Goal: Task Accomplishment & Management: Complete application form

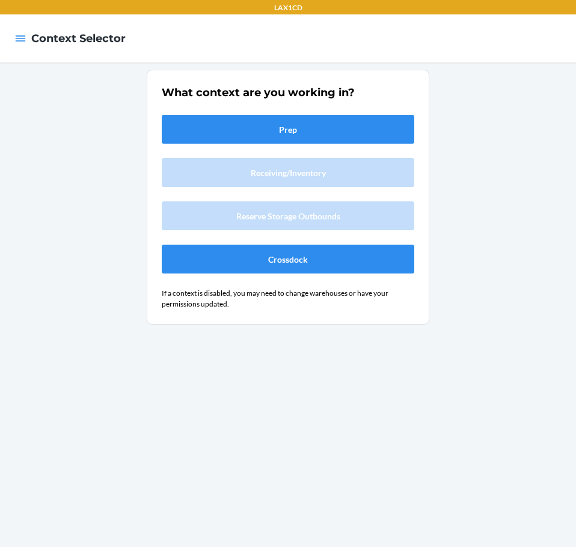
click at [96, 273] on div "What context are you working in? Prep Receiving/Inventory Reserve Storage Outbo…" at bounding box center [288, 305] width 576 height 485
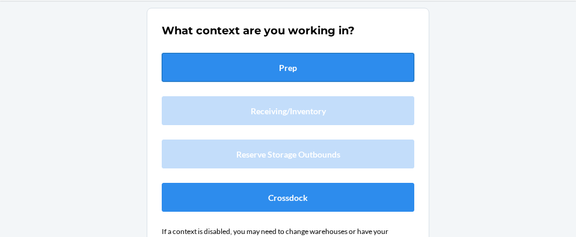
scroll to position [35, 0]
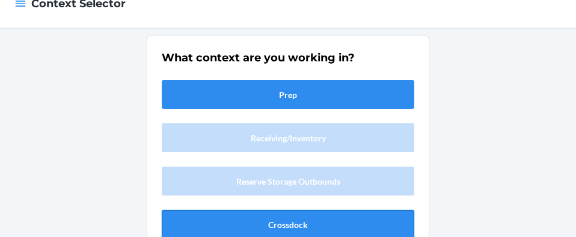
click at [259, 216] on button "Crossdock" at bounding box center [288, 224] width 253 height 29
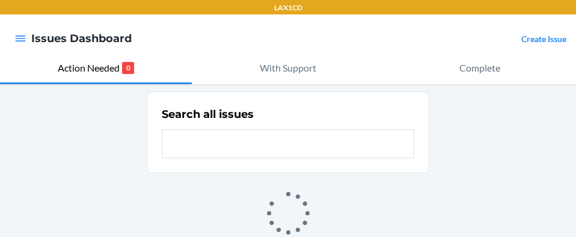
click at [542, 35] on link "Create Issue" at bounding box center [543, 39] width 45 height 10
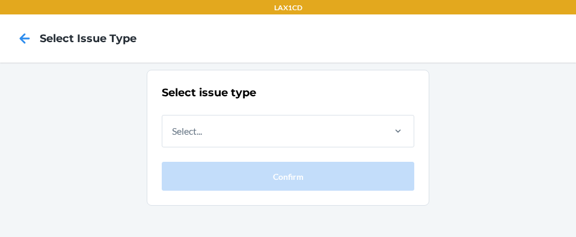
click at [295, 113] on div "Select issue type Select... Confirm" at bounding box center [288, 138] width 253 height 106
click at [304, 127] on div "Select..." at bounding box center [272, 130] width 220 height 31
click at [173, 127] on input "Select..." at bounding box center [172, 131] width 1 height 14
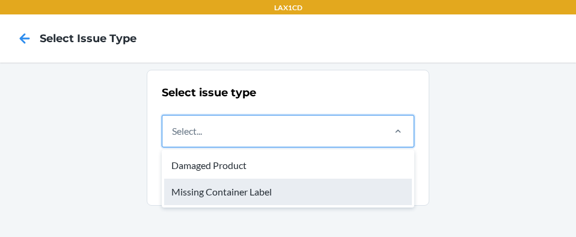
click at [274, 189] on div "Missing Container Label" at bounding box center [288, 192] width 248 height 26
click at [173, 138] on input "option Missing Container Label focused, 2 of 2. 2 results available. Use Up and…" at bounding box center [172, 131] width 1 height 14
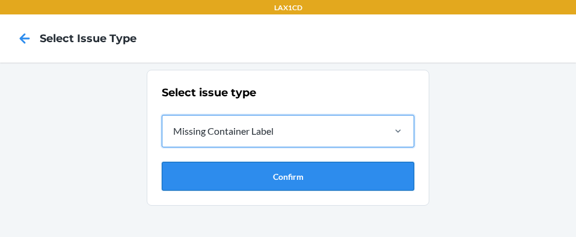
click at [375, 181] on button "Confirm" at bounding box center [288, 176] width 253 height 29
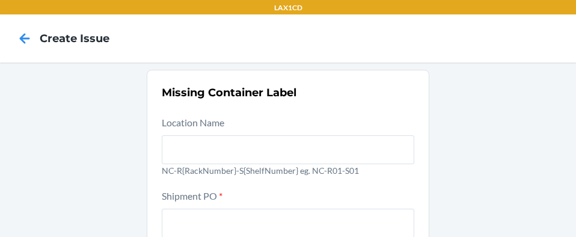
scroll to position [215, 0]
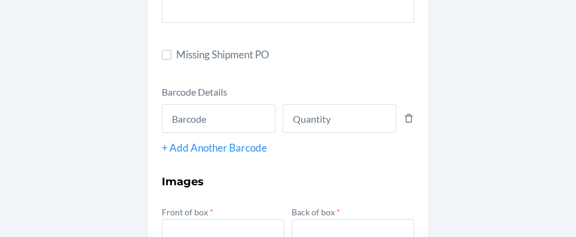
click at [570, 96] on main "LAX1CD Create Issue Missing Container Label Location Name NC-R{RackNumber}-S{Sh…" at bounding box center [288, 118] width 576 height 237
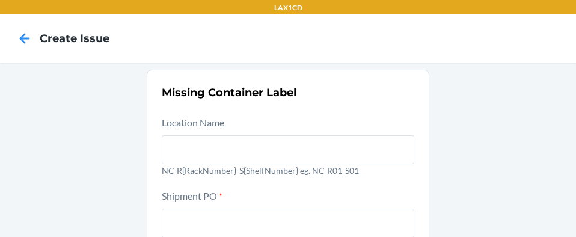
scroll to position [66, 0]
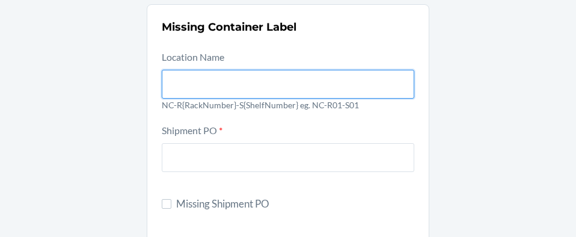
click at [275, 90] on input "text" at bounding box center [288, 84] width 253 height 29
type input "NC-RLCD01-SO1"
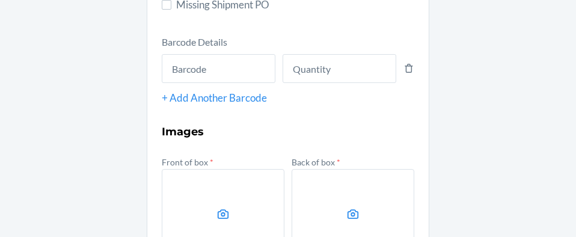
scroll to position [259, 0]
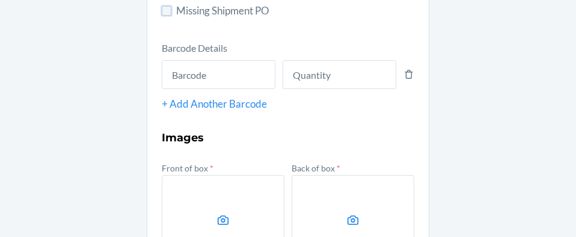
click at [164, 13] on input "Missing Shipment PO" at bounding box center [167, 11] width 10 height 10
checkbox input "true"
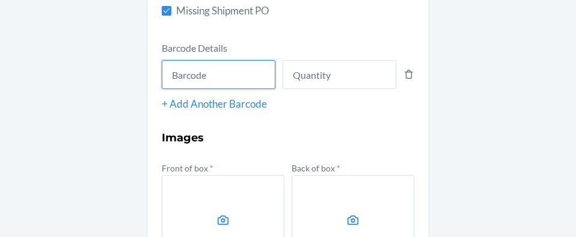
click at [191, 73] on input "text" at bounding box center [219, 74] width 114 height 29
type input "843085127749"
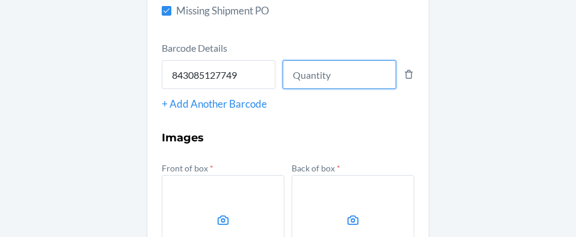
click at [305, 72] on input "number" at bounding box center [340, 74] width 114 height 29
type input "7"
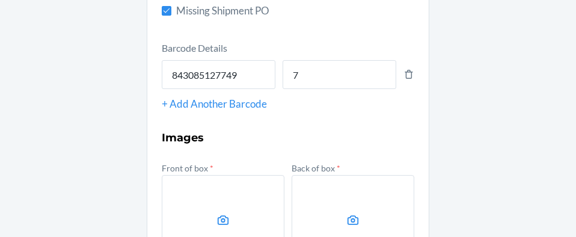
click at [220, 103] on div "+ Add Another Barcode" at bounding box center [288, 104] width 253 height 16
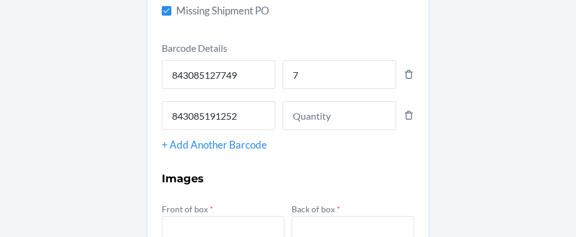
type input "843085191252"
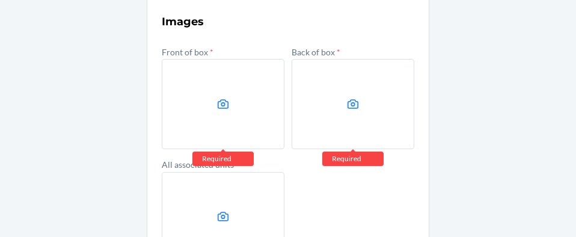
scroll to position [414, 0]
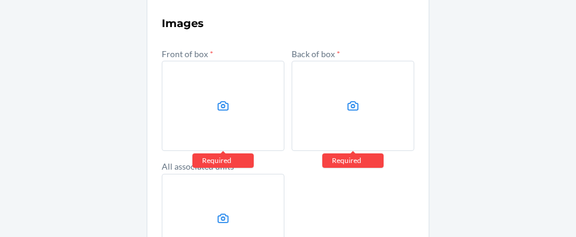
type input "1"
click at [191, 70] on label at bounding box center [223, 106] width 123 height 90
click at [0, 0] on input "file" at bounding box center [0, 0] width 0 height 0
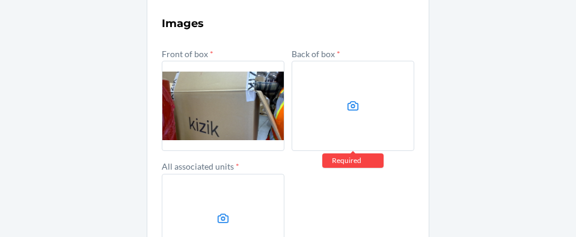
click at [377, 99] on label at bounding box center [353, 106] width 123 height 90
click at [0, 0] on input "file" at bounding box center [0, 0] width 0 height 0
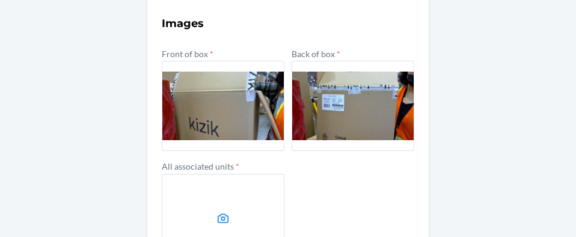
scroll to position [506, 0]
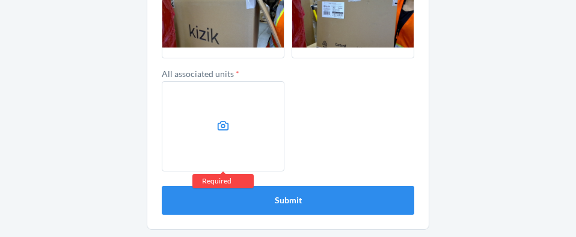
click at [215, 118] on label at bounding box center [223, 126] width 123 height 90
click at [0, 0] on input "file" at bounding box center [0, 0] width 0 height 0
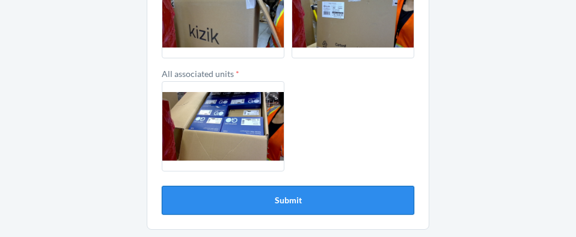
click at [338, 208] on button "Submit" at bounding box center [288, 200] width 253 height 29
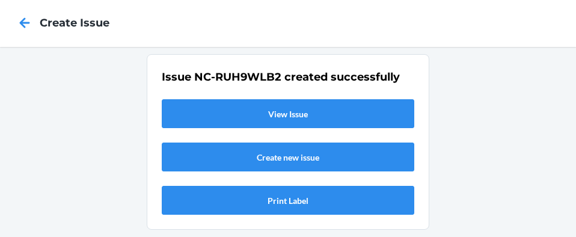
scroll to position [16, 0]
click at [367, 112] on link "View Issue" at bounding box center [288, 113] width 253 height 29
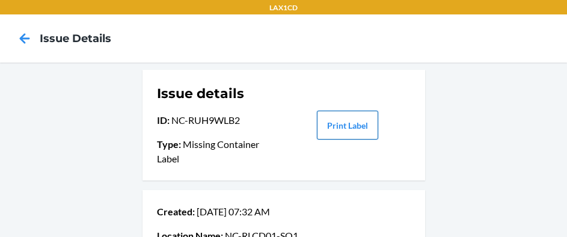
click at [341, 135] on button "Print Label" at bounding box center [347, 125] width 61 height 29
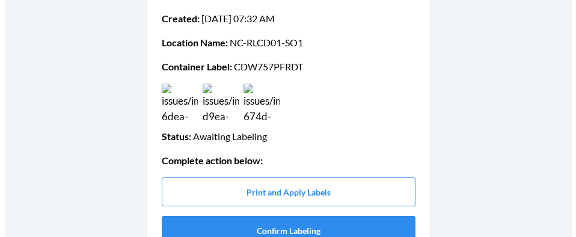
scroll to position [222, 0]
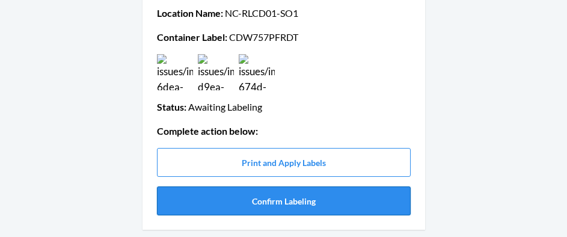
click at [384, 200] on button "Confirm Labeling" at bounding box center [284, 200] width 254 height 29
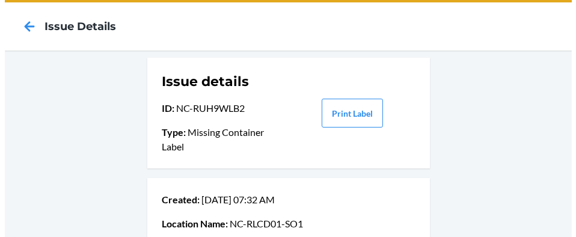
scroll to position [0, 0]
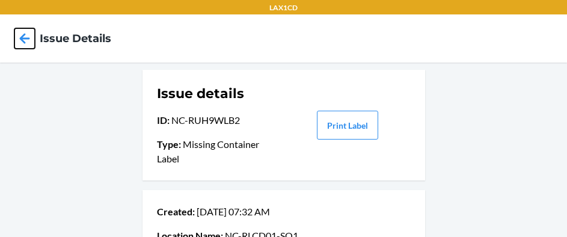
click at [19, 40] on icon at bounding box center [24, 38] width 20 height 20
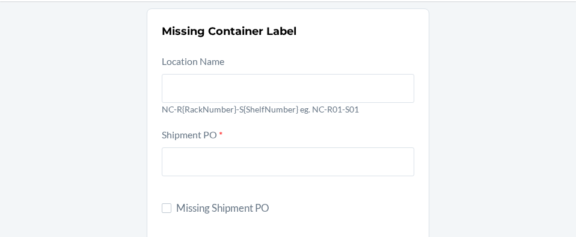
scroll to position [60, 0]
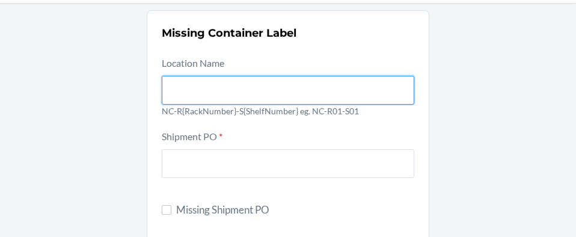
click at [274, 90] on input "text" at bounding box center [288, 90] width 253 height 29
type input "NC-RLCD01-SO1"
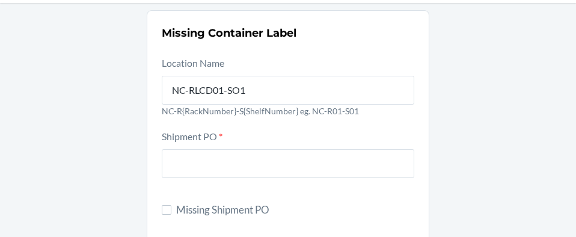
click at [166, 209] on input "Missing Shipment PO" at bounding box center [167, 210] width 10 height 10
checkbox input "true"
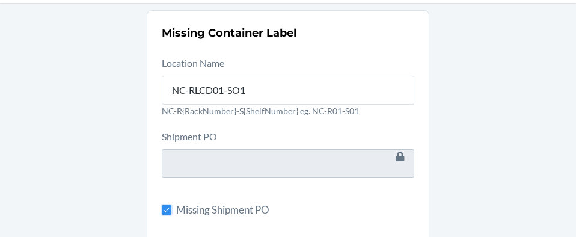
scroll to position [266, 0]
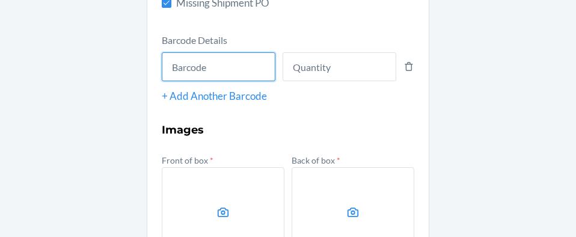
click at [181, 69] on input "text" at bounding box center [219, 66] width 114 height 29
type input "843085191252"
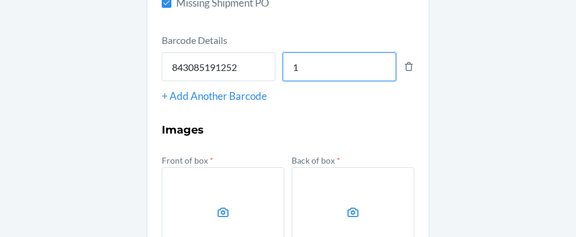
type input "1"
click at [239, 90] on div "+ Add Another Barcode" at bounding box center [288, 96] width 253 height 16
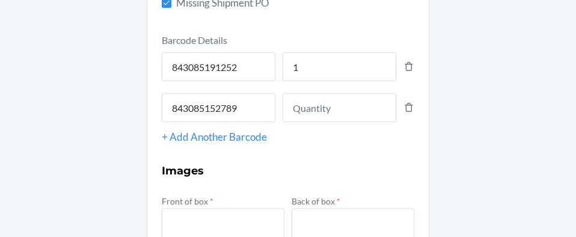
type input "843085152789"
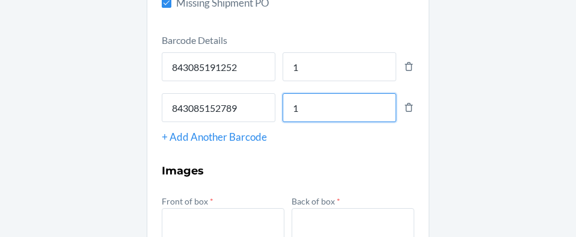
type input "1"
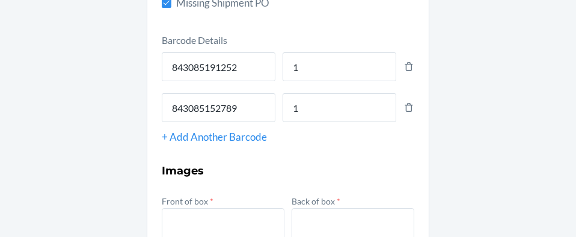
click at [239, 137] on div "+ Add Another Barcode" at bounding box center [288, 137] width 253 height 16
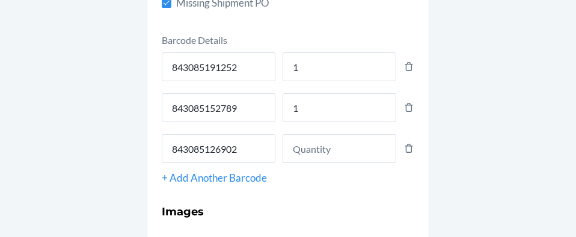
type input "843085126902"
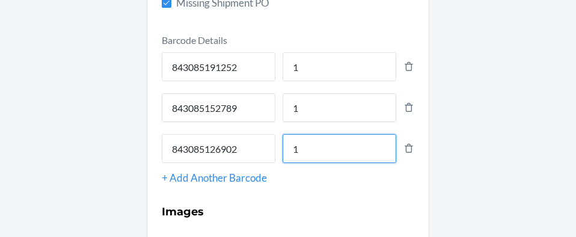
type input "1"
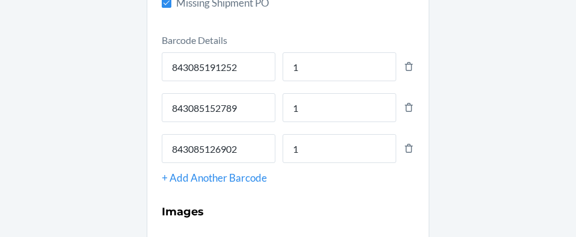
click at [215, 177] on div "+ Add Another Barcode" at bounding box center [288, 178] width 253 height 16
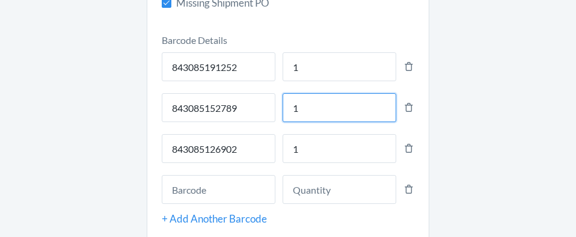
click at [323, 108] on input "1" at bounding box center [340, 107] width 114 height 29
type input "2"
type input "4"
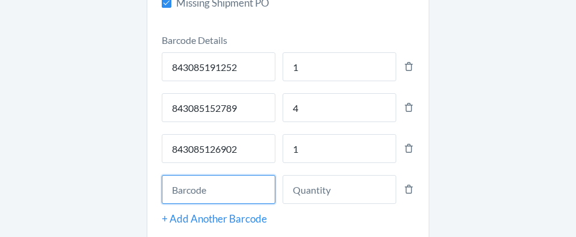
click at [182, 185] on input "text" at bounding box center [219, 189] width 114 height 29
type input "843085191252"
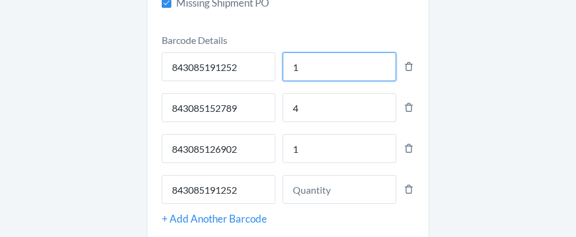
click at [314, 72] on input "1" at bounding box center [340, 66] width 114 height 29
type input "2"
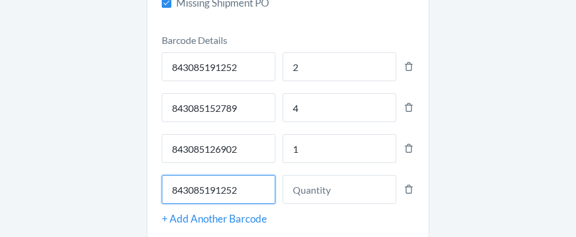
drag, startPoint x: 244, startPoint y: 191, endPoint x: -1, endPoint y: 191, distance: 244.1
click at [0, 191] on html "LAX1CD Create Issue Missing Container Label Location Name NC-RLCD01-SO1 NC-R{Ra…" at bounding box center [288, 118] width 576 height 237
type input "843085170561"
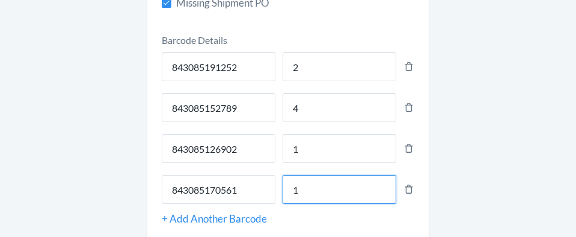
type input "1"
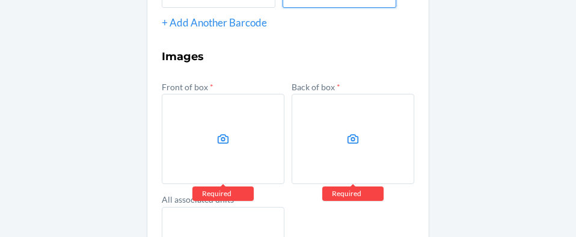
scroll to position [485, 0]
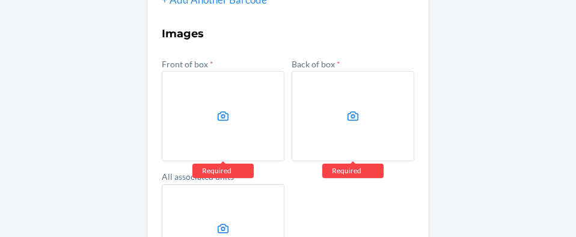
click at [216, 119] on icon at bounding box center [223, 116] width 14 height 14
click at [0, 0] on input "file" at bounding box center [0, 0] width 0 height 0
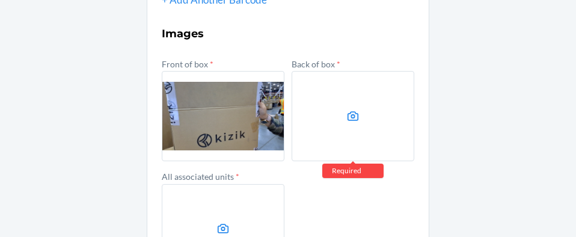
click at [353, 123] on label at bounding box center [353, 116] width 123 height 90
click at [0, 0] on input "file" at bounding box center [0, 0] width 0 height 0
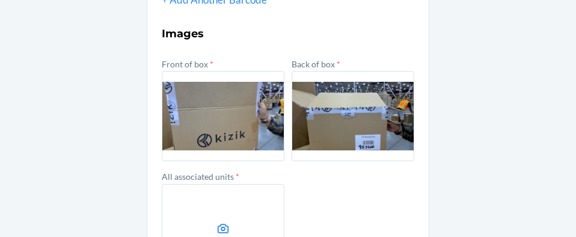
scroll to position [588, 0]
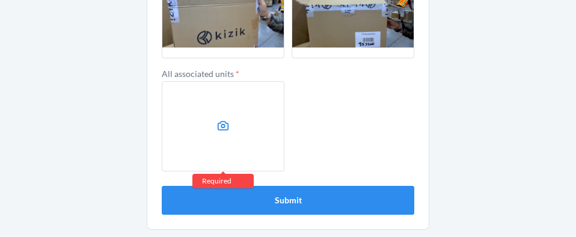
click at [240, 108] on label at bounding box center [223, 126] width 123 height 90
click at [0, 0] on input "file" at bounding box center [0, 0] width 0 height 0
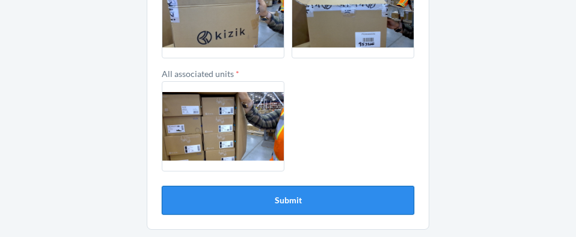
click at [276, 203] on button "Submit" at bounding box center [288, 200] width 253 height 29
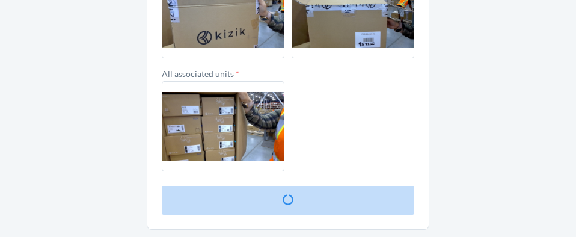
scroll to position [16, 0]
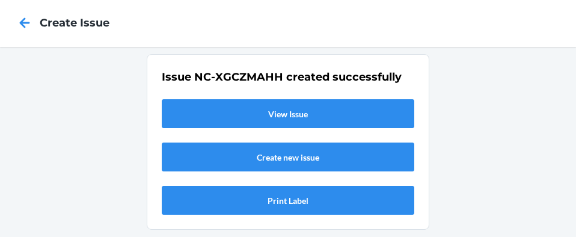
click at [281, 123] on link "View Issue" at bounding box center [288, 113] width 253 height 29
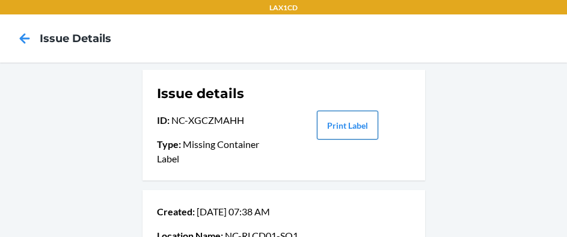
click at [343, 130] on button "Print Label" at bounding box center [347, 125] width 61 height 29
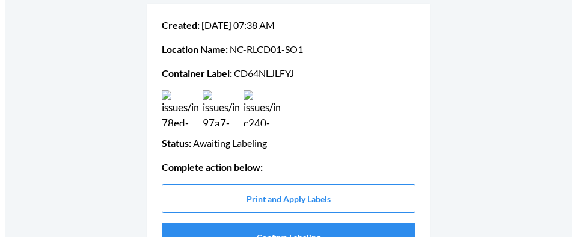
scroll to position [222, 0]
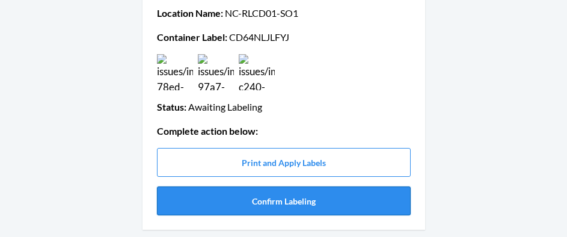
click at [340, 207] on button "Confirm Labeling" at bounding box center [284, 200] width 254 height 29
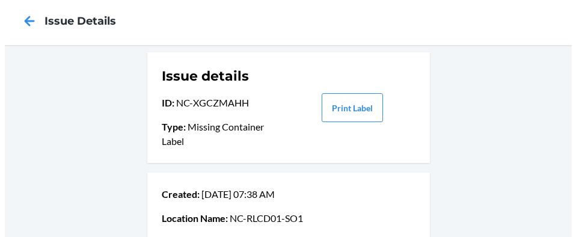
scroll to position [0, 0]
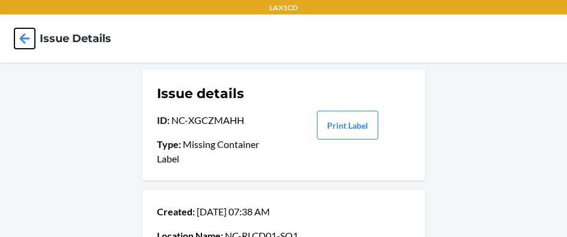
click at [27, 35] on icon at bounding box center [24, 38] width 20 height 20
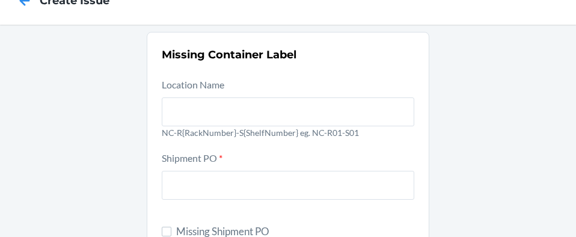
scroll to position [8, 0]
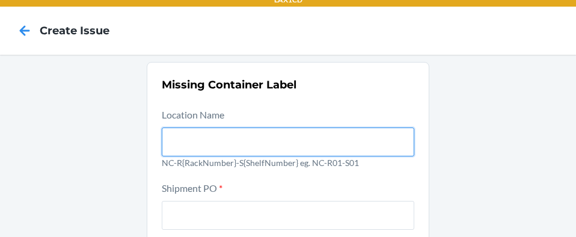
click at [208, 137] on input "text" at bounding box center [288, 141] width 253 height 29
type input "NC-RLCD01-SO1"
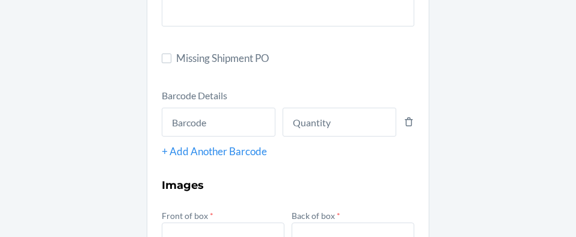
scroll to position [215, 0]
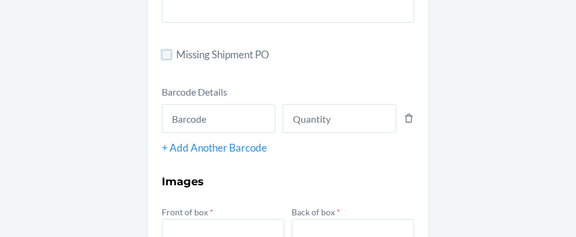
click at [167, 58] on input "Missing Shipment PO" at bounding box center [167, 55] width 10 height 10
checkbox input "true"
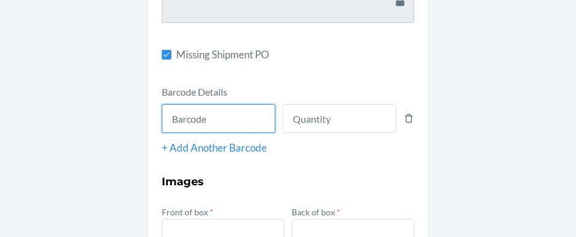
click at [183, 120] on input "text" at bounding box center [219, 118] width 114 height 29
type input "843085170288"
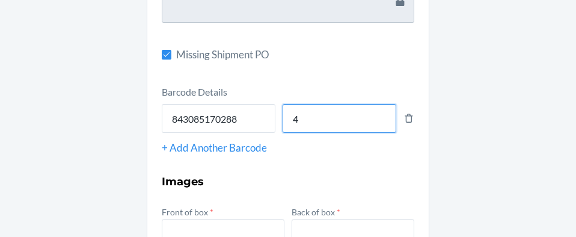
scroll to position [422, 0]
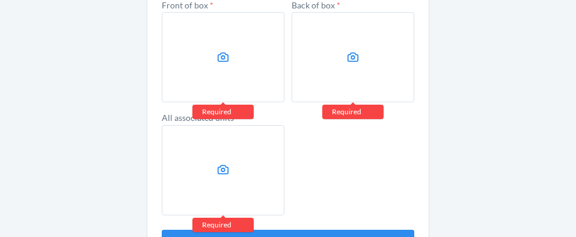
type input "4"
click at [204, 73] on label at bounding box center [223, 57] width 123 height 90
click at [0, 0] on input "file" at bounding box center [0, 0] width 0 height 0
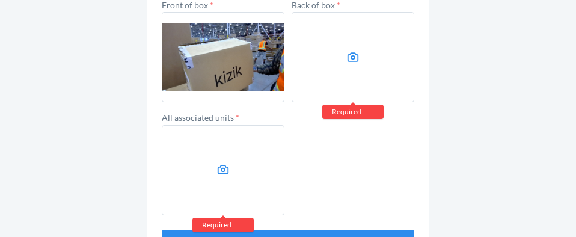
click at [373, 69] on label at bounding box center [353, 57] width 123 height 90
click at [0, 0] on input "file" at bounding box center [0, 0] width 0 height 0
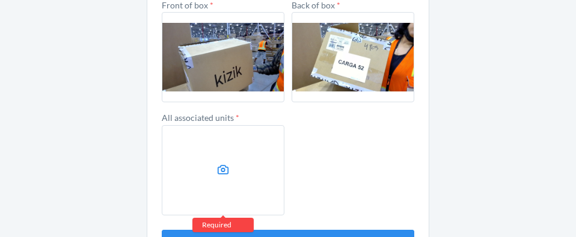
click at [216, 143] on label at bounding box center [223, 170] width 123 height 90
click at [0, 0] on input "file" at bounding box center [0, 0] width 0 height 0
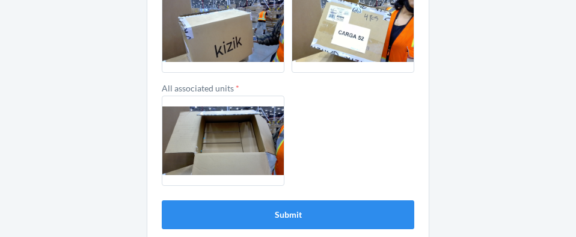
scroll to position [465, 0]
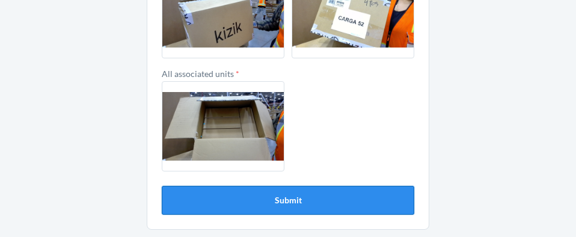
click at [297, 200] on button "Submit" at bounding box center [288, 200] width 253 height 29
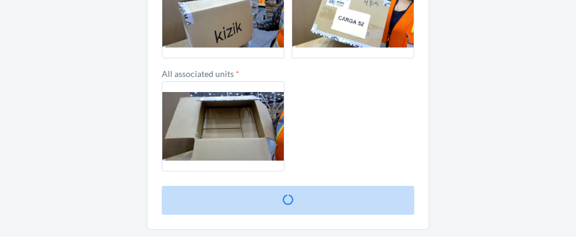
scroll to position [16, 0]
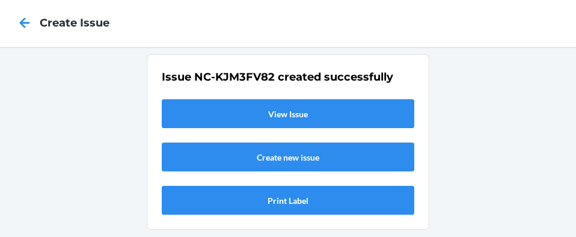
click at [256, 109] on link "View Issue" at bounding box center [288, 113] width 253 height 29
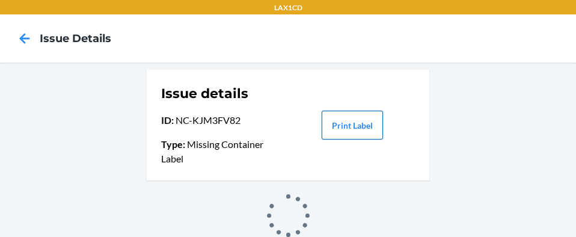
click at [334, 121] on button "Print Label" at bounding box center [352, 125] width 61 height 29
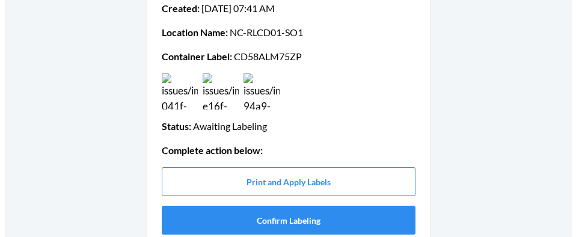
scroll to position [207, 0]
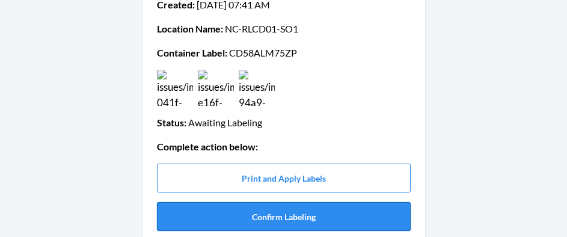
click at [301, 210] on button "Confirm Labeling" at bounding box center [284, 216] width 254 height 29
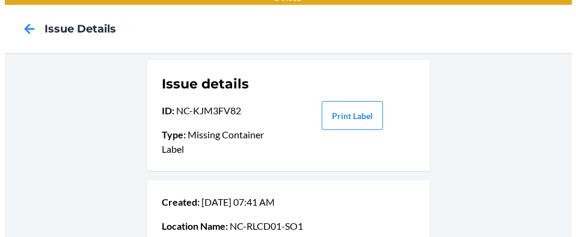
scroll to position [0, 0]
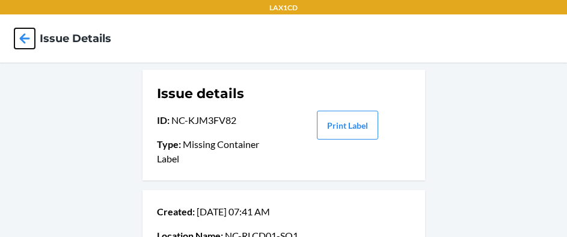
click at [22, 40] on icon at bounding box center [25, 38] width 10 height 10
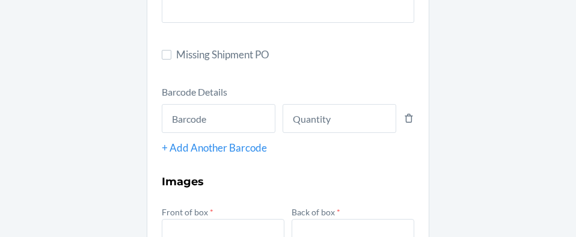
scroll to position [8, 0]
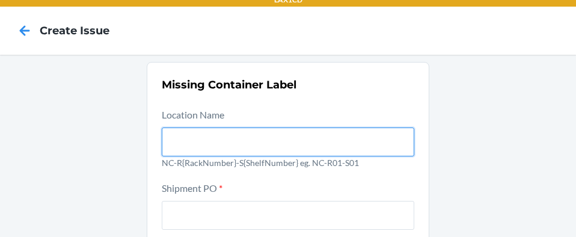
click at [211, 128] on input "text" at bounding box center [288, 141] width 253 height 29
type input "NC-RLCD01-SO1"
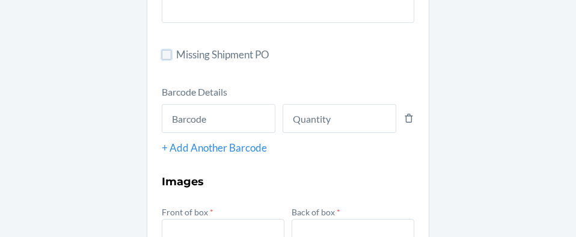
click at [163, 59] on input "Missing Shipment PO" at bounding box center [167, 55] width 10 height 10
checkbox input "true"
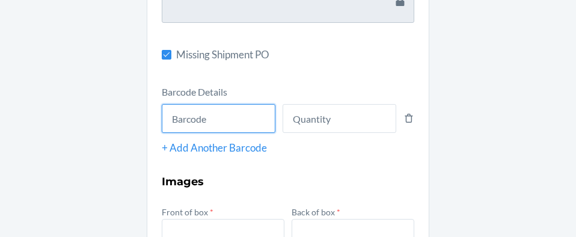
click at [209, 115] on input "text" at bounding box center [219, 118] width 114 height 29
type input "843085127602"
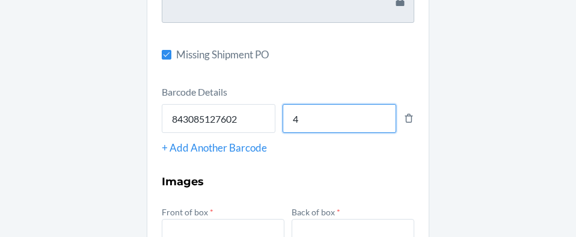
type input "4"
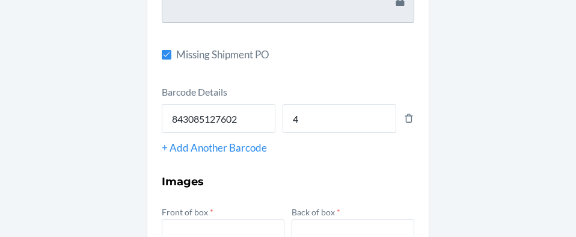
click at [188, 148] on div "+ Add Another Barcode" at bounding box center [288, 148] width 253 height 16
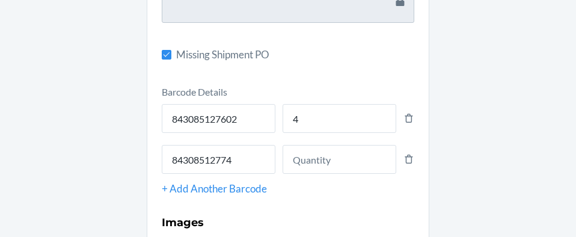
type input "843085127749"
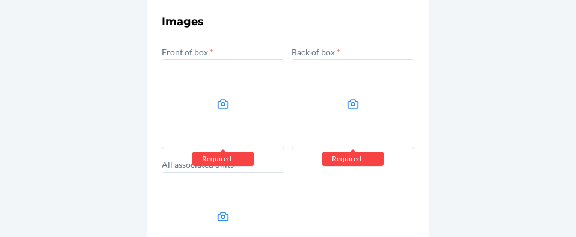
scroll to position [422, 0]
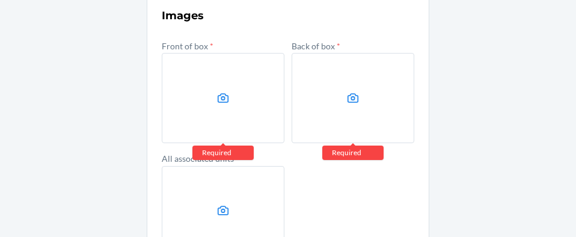
type input "1"
click at [244, 108] on label at bounding box center [223, 98] width 123 height 90
click at [0, 0] on input "file" at bounding box center [0, 0] width 0 height 0
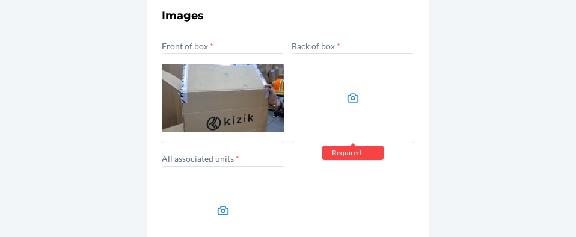
click at [327, 93] on label at bounding box center [353, 98] width 123 height 90
click at [0, 0] on input "file" at bounding box center [0, 0] width 0 height 0
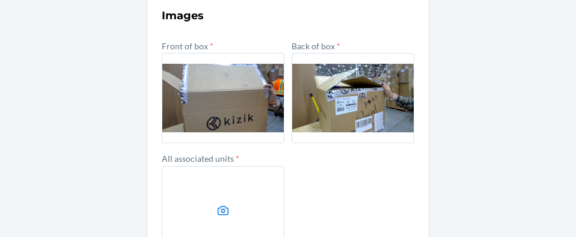
click at [247, 176] on label at bounding box center [223, 211] width 123 height 90
click at [0, 0] on input "file" at bounding box center [0, 0] width 0 height 0
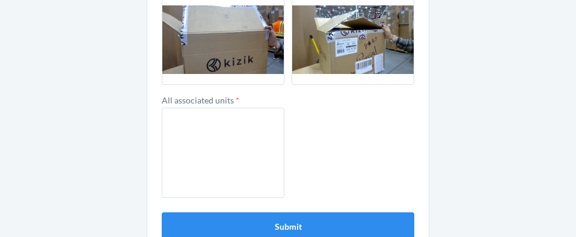
scroll to position [506, 0]
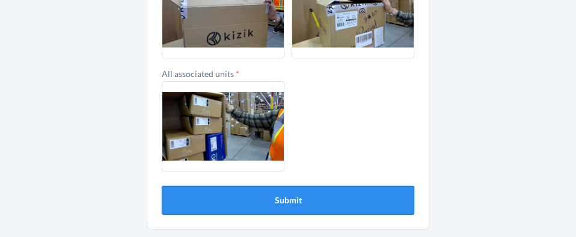
click at [381, 193] on button "Submit" at bounding box center [288, 200] width 253 height 29
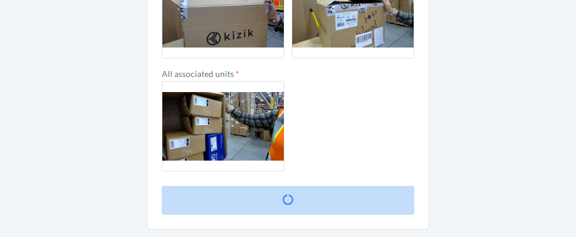
scroll to position [16, 0]
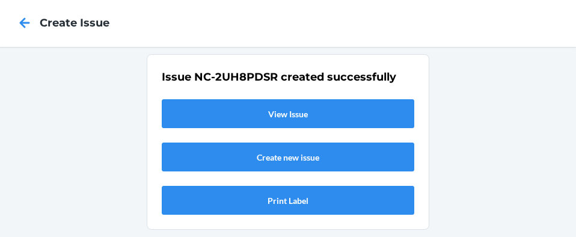
click at [310, 117] on link "View Issue" at bounding box center [288, 113] width 253 height 29
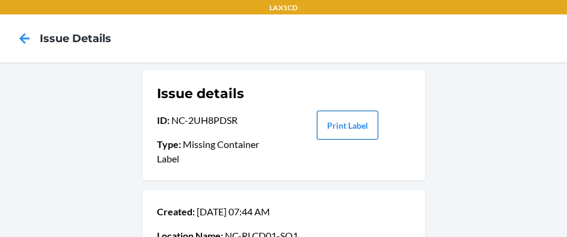
click at [342, 127] on button "Print Label" at bounding box center [347, 125] width 61 height 29
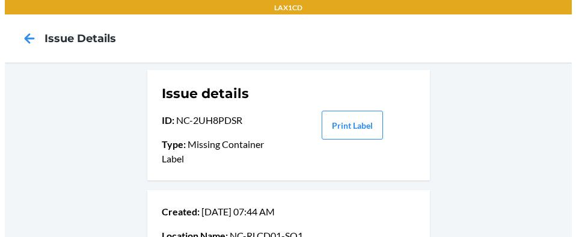
scroll to position [207, 0]
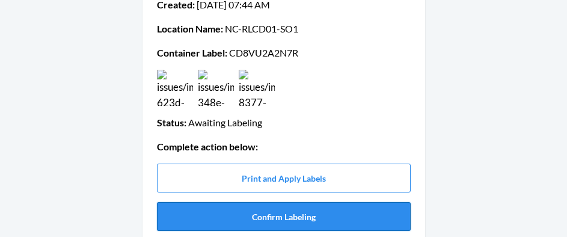
click at [276, 210] on button "Confirm Labeling" at bounding box center [284, 216] width 254 height 29
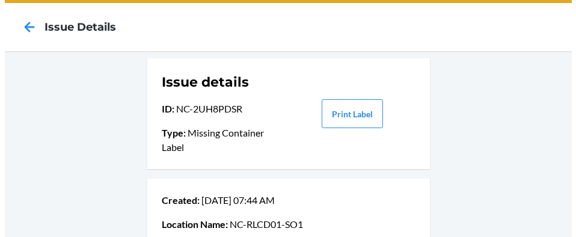
scroll to position [0, 0]
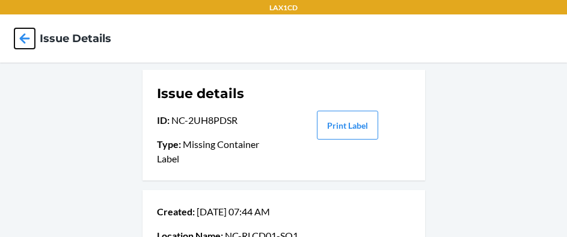
click at [23, 42] on icon at bounding box center [25, 38] width 10 height 10
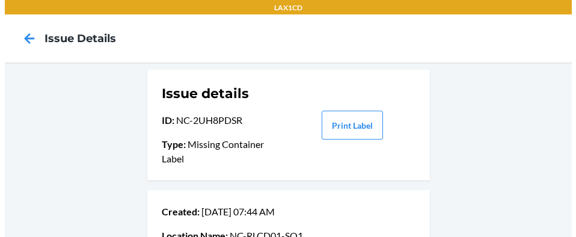
scroll to position [215, 0]
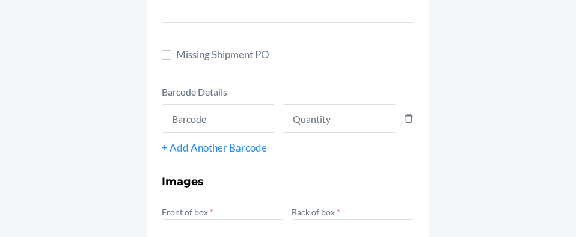
click at [152, 56] on section "Missing Container Label Location Name NC-R{RackNumber}-S{ShelfNumber} eg. NC-R0…" at bounding box center [288, 167] width 283 height 625
click at [162, 55] on input "Missing Shipment PO" at bounding box center [167, 55] width 10 height 10
checkbox input "true"
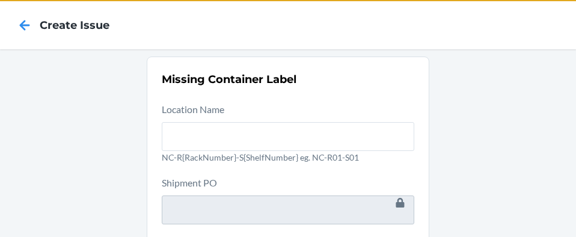
scroll to position [8, 0]
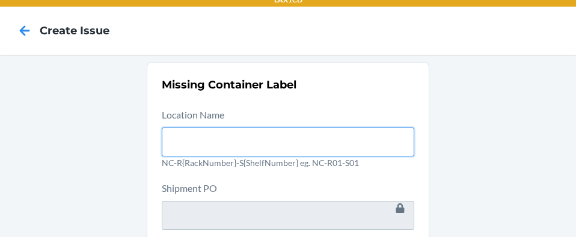
click at [279, 131] on input "text" at bounding box center [288, 141] width 253 height 29
type input "NC-RLCD01-SO1"
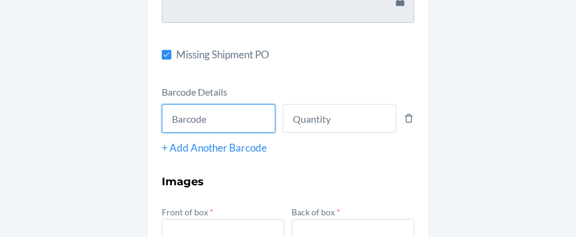
click at [165, 115] on input "text" at bounding box center [219, 118] width 114 height 29
type input "843085164232"
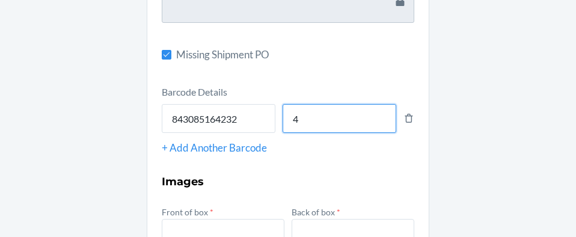
type input "4"
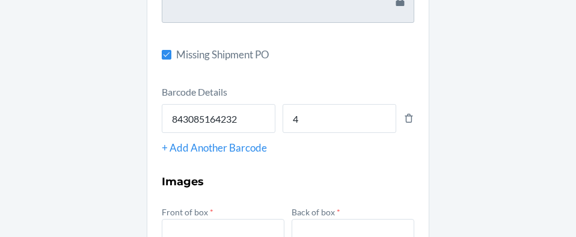
click at [167, 141] on div "+ Add Another Barcode" at bounding box center [288, 148] width 253 height 16
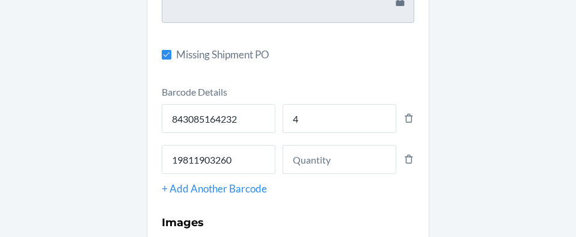
type input "198119032606"
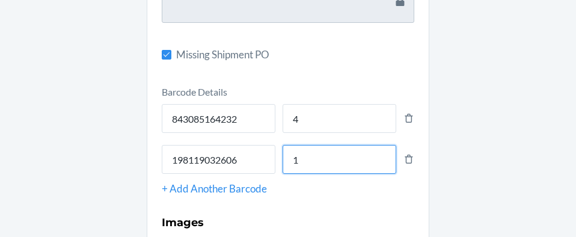
scroll to position [422, 0]
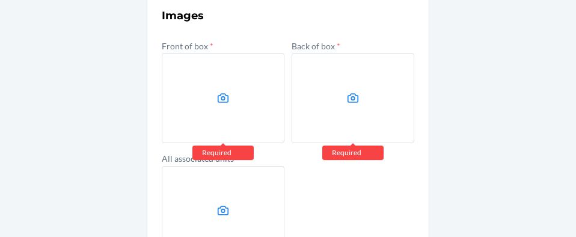
type input "1"
click at [182, 111] on label at bounding box center [223, 98] width 123 height 90
click at [0, 0] on input "file" at bounding box center [0, 0] width 0 height 0
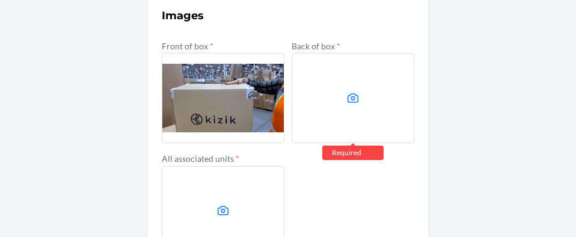
click at [364, 90] on label at bounding box center [353, 98] width 123 height 90
click at [0, 0] on input "file" at bounding box center [0, 0] width 0 height 0
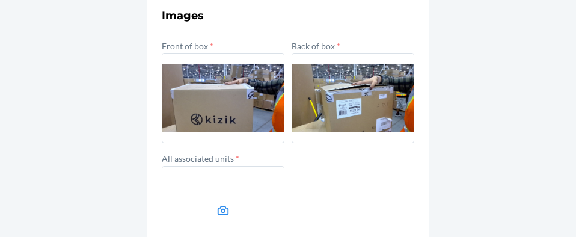
click at [237, 212] on label at bounding box center [223, 211] width 123 height 90
click at [0, 0] on input "file" at bounding box center [0, 0] width 0 height 0
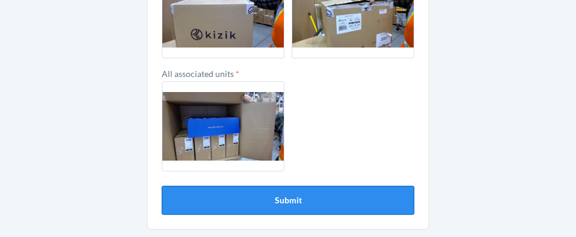
click at [361, 205] on button "Submit" at bounding box center [288, 200] width 253 height 29
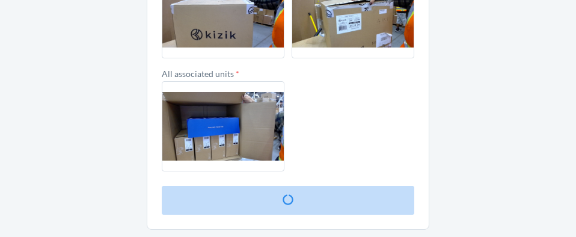
scroll to position [16, 0]
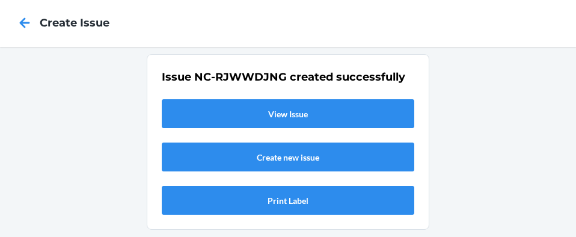
click at [315, 115] on link "View Issue" at bounding box center [288, 113] width 253 height 29
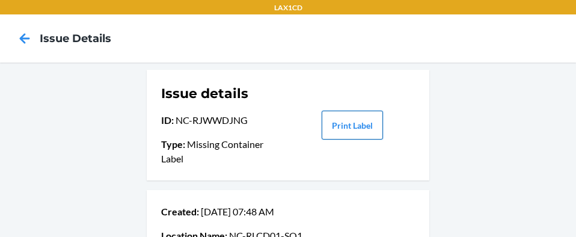
click at [345, 133] on button "Print Label" at bounding box center [352, 125] width 61 height 29
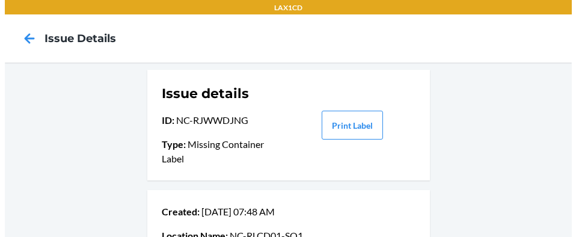
scroll to position [207, 0]
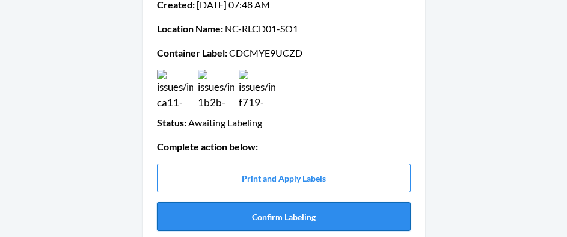
click at [293, 213] on button "Confirm Labeling" at bounding box center [284, 216] width 254 height 29
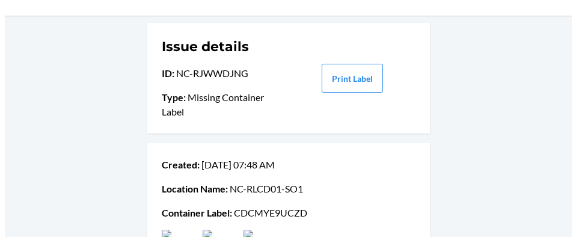
scroll to position [0, 0]
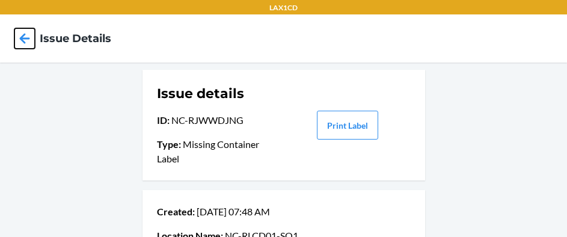
click at [19, 40] on icon at bounding box center [24, 38] width 20 height 20
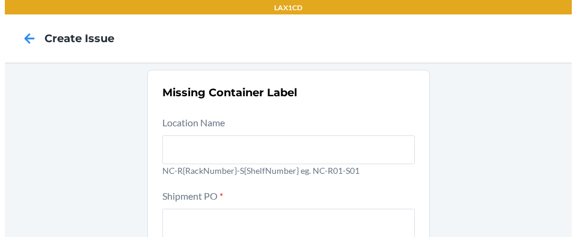
scroll to position [215, 0]
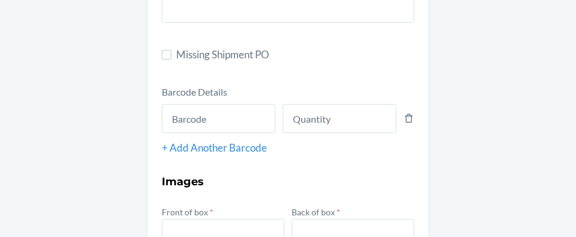
click at [149, 48] on section "Missing Container Label Location Name NC-R{RackNumber}-S{ShelfNumber} eg. NC-R0…" at bounding box center [288, 167] width 283 height 625
click at [162, 53] on input "Missing Shipment PO" at bounding box center [167, 55] width 10 height 10
checkbox input "true"
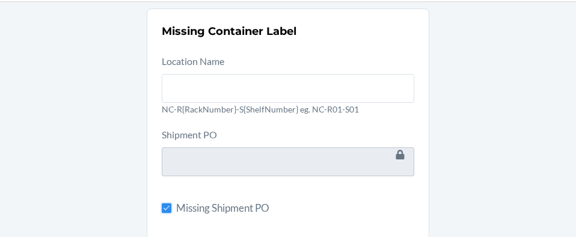
scroll to position [72, 0]
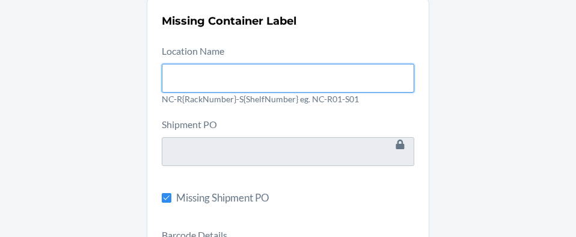
click at [278, 90] on input "text" at bounding box center [288, 78] width 253 height 29
type input "NC-RLCD01-SO1"
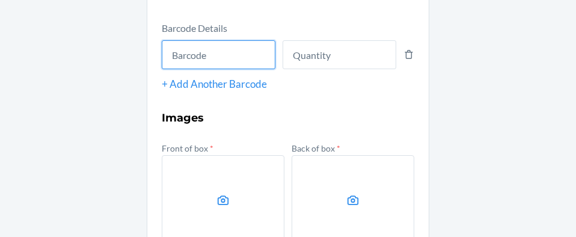
click at [238, 51] on input "text" at bounding box center [219, 54] width 114 height 29
click at [357, 86] on div "+ Add Another Barcode" at bounding box center [288, 84] width 253 height 16
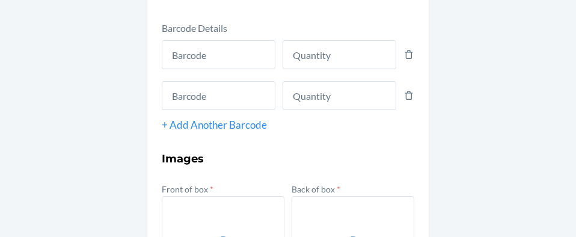
click at [183, 127] on div "+ Add Another Barcode" at bounding box center [288, 125] width 253 height 16
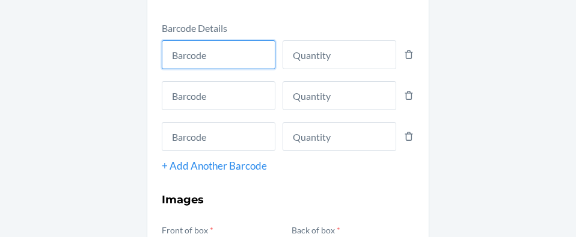
click at [204, 56] on input "text" at bounding box center [219, 54] width 114 height 29
type input "843085137519"
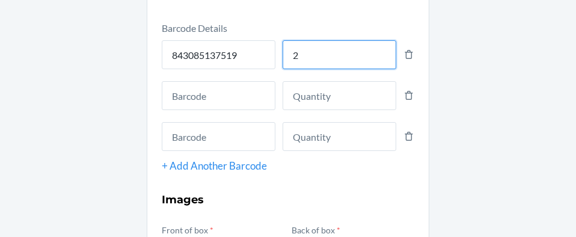
type input "2"
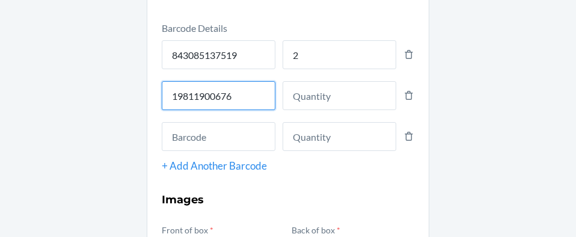
type input "198119006768"
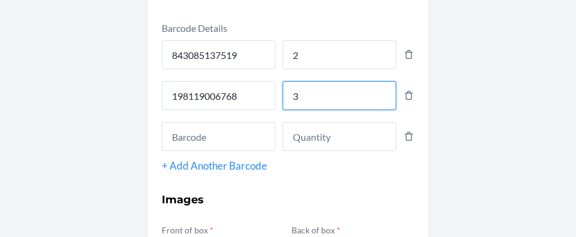
type input "3"
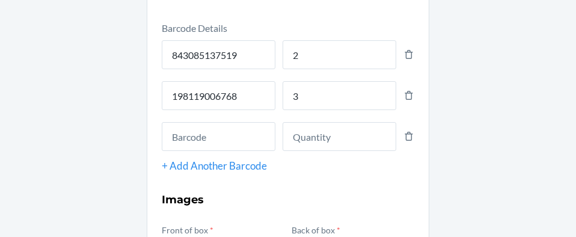
click at [409, 140] on icon at bounding box center [408, 136] width 11 height 14
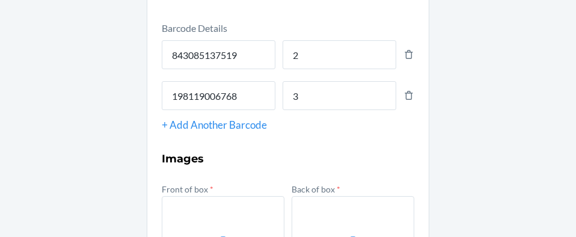
scroll to position [485, 0]
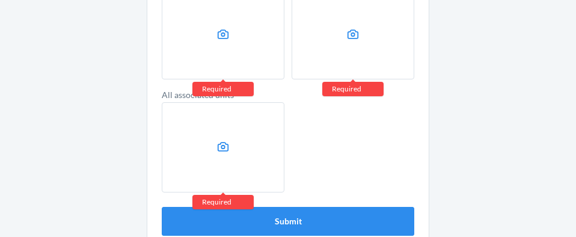
click at [203, 46] on label at bounding box center [223, 34] width 123 height 90
click at [0, 0] on input "file" at bounding box center [0, 0] width 0 height 0
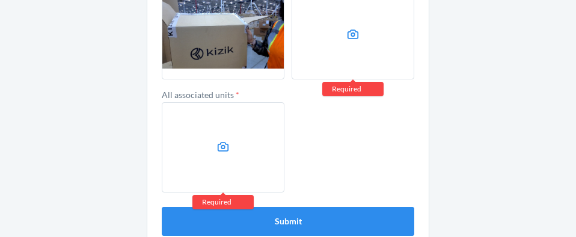
click at [336, 46] on label at bounding box center [353, 34] width 123 height 90
click at [0, 0] on input "file" at bounding box center [0, 0] width 0 height 0
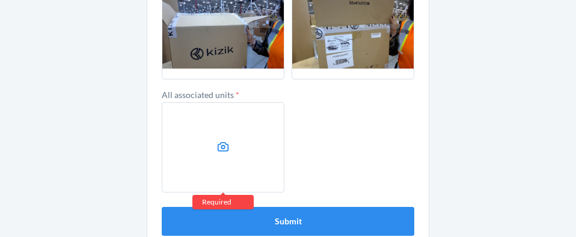
click at [182, 130] on label at bounding box center [223, 147] width 123 height 90
click at [0, 0] on input "file" at bounding box center [0, 0] width 0 height 0
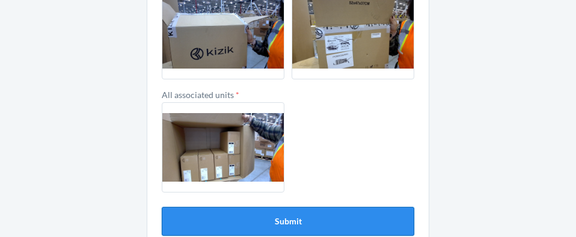
click at [287, 219] on button "Submit" at bounding box center [288, 221] width 253 height 29
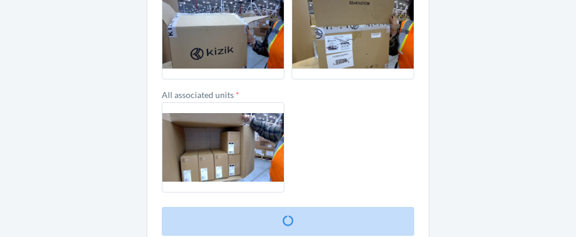
scroll to position [16, 0]
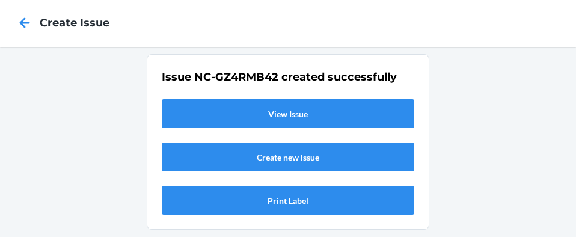
click at [268, 121] on link "View Issue" at bounding box center [288, 113] width 253 height 29
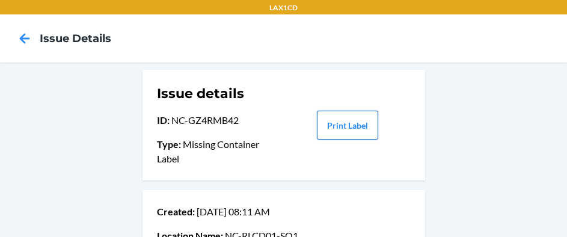
click at [336, 127] on button "Print Label" at bounding box center [347, 125] width 61 height 29
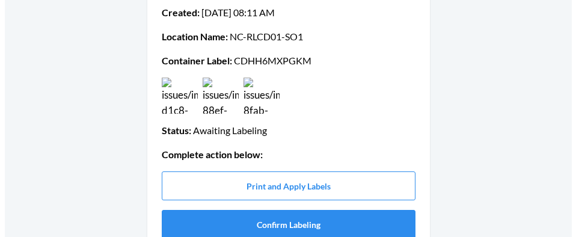
scroll to position [207, 0]
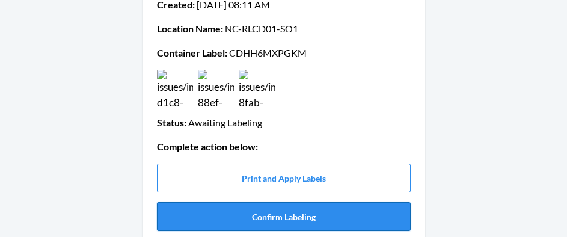
click at [318, 220] on button "Confirm Labeling" at bounding box center [284, 216] width 254 height 29
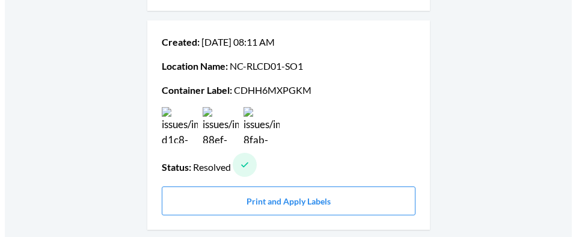
scroll to position [0, 0]
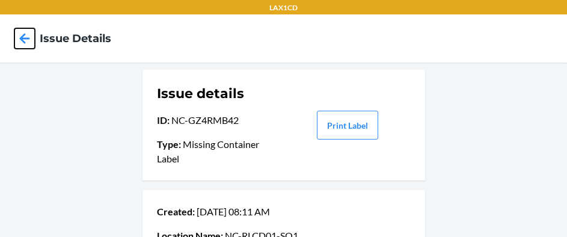
click at [17, 40] on icon at bounding box center [24, 38] width 20 height 20
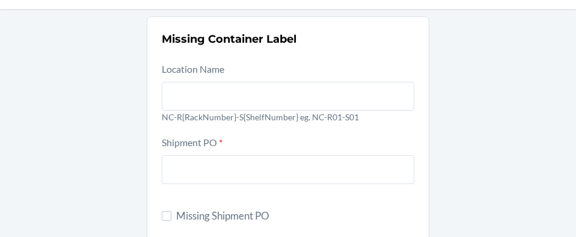
scroll to position [46, 0]
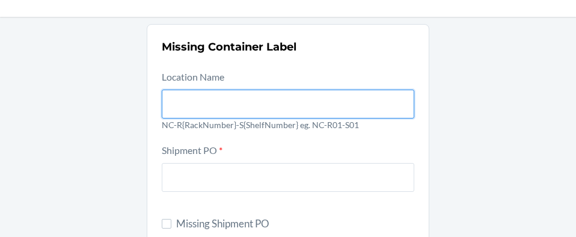
click at [289, 103] on input "text" at bounding box center [288, 104] width 253 height 29
type input "NC-RLCD01-SO1"
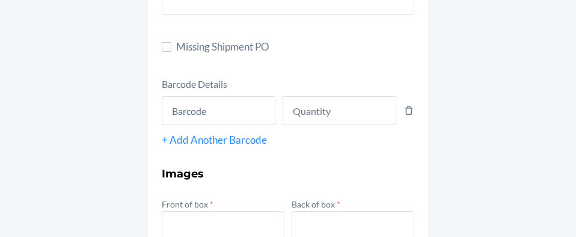
scroll to position [253, 0]
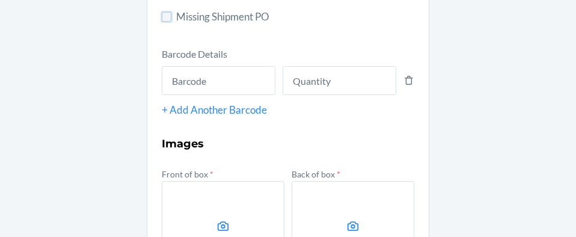
click at [165, 18] on input "Missing Shipment PO" at bounding box center [167, 17] width 10 height 10
checkbox input "true"
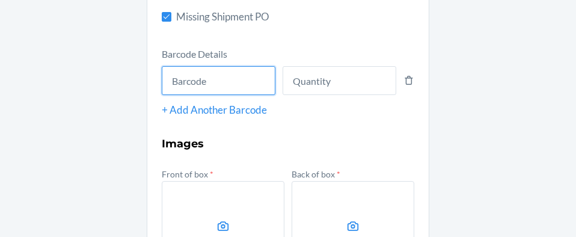
click at [204, 79] on input "text" at bounding box center [219, 80] width 114 height 29
type input "198119006645"
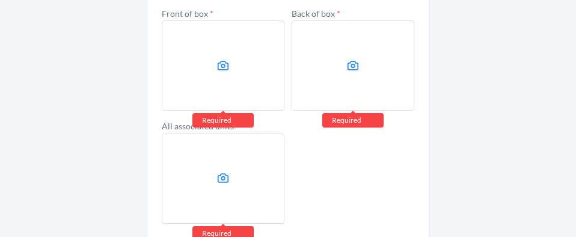
scroll to position [459, 0]
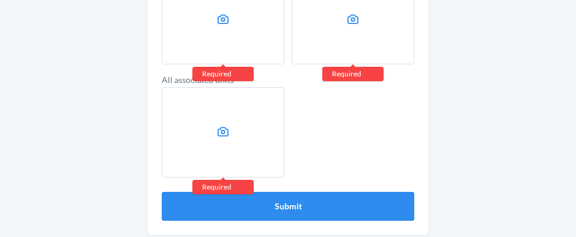
type input "3"
click at [250, 40] on label at bounding box center [223, 19] width 123 height 90
click at [0, 0] on input "file" at bounding box center [0, 0] width 0 height 0
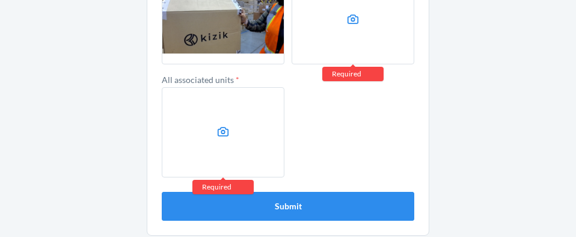
click at [358, 32] on label at bounding box center [353, 19] width 123 height 90
click at [0, 0] on input "file" at bounding box center [0, 0] width 0 height 0
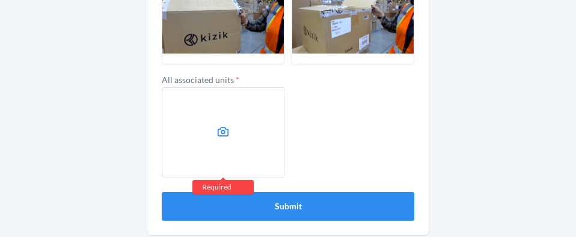
click at [171, 109] on label at bounding box center [223, 132] width 123 height 90
click at [0, 0] on input "file" at bounding box center [0, 0] width 0 height 0
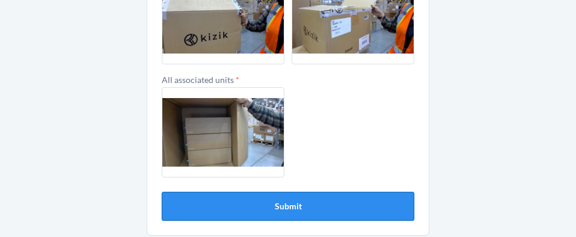
click at [360, 207] on button "Submit" at bounding box center [288, 206] width 253 height 29
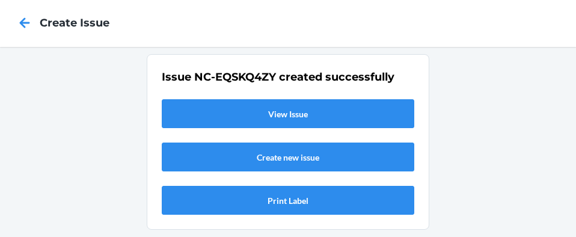
scroll to position [16, 0]
click at [314, 111] on link "View Issue" at bounding box center [288, 113] width 253 height 29
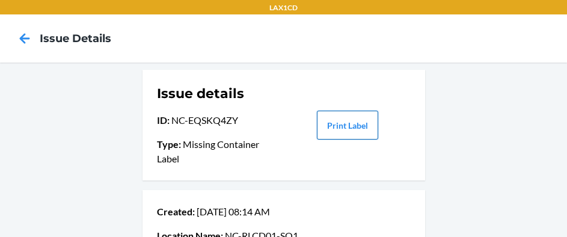
click at [337, 120] on button "Print Label" at bounding box center [347, 125] width 61 height 29
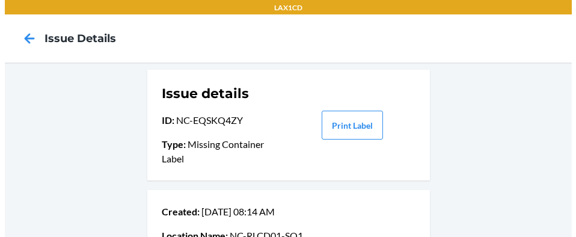
scroll to position [207, 0]
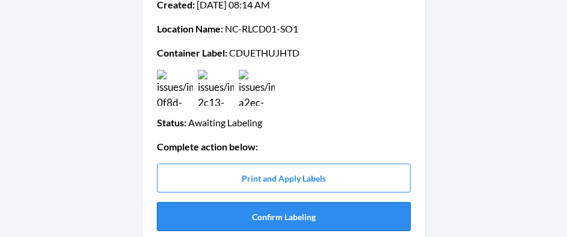
click at [348, 222] on button "Confirm Labeling" at bounding box center [284, 216] width 254 height 29
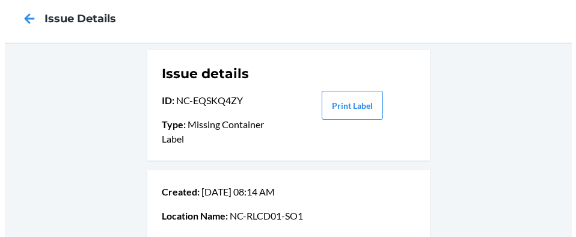
scroll to position [0, 0]
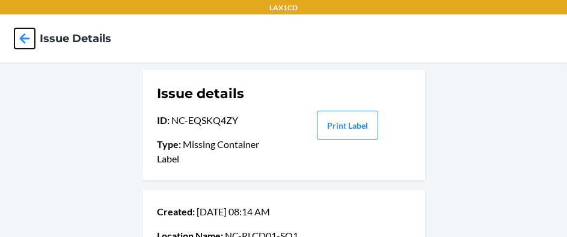
click at [23, 40] on icon at bounding box center [24, 38] width 20 height 20
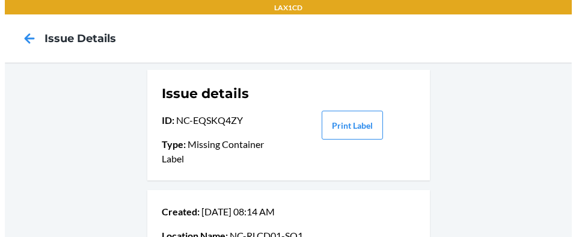
scroll to position [215, 0]
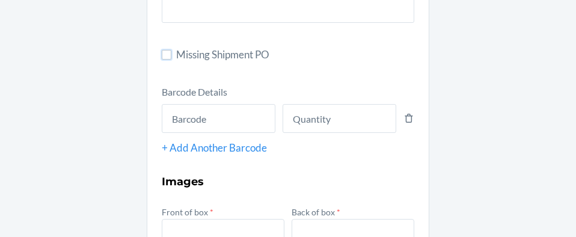
drag, startPoint x: 158, startPoint y: 58, endPoint x: 170, endPoint y: 43, distance: 19.2
click at [162, 57] on input "Missing Shipment PO" at bounding box center [167, 55] width 10 height 10
checkbox input "true"
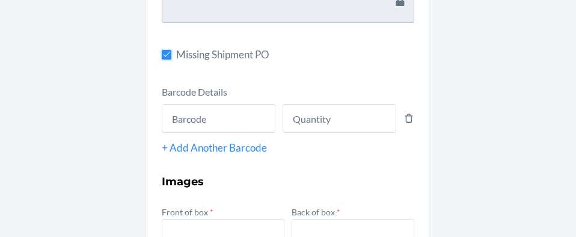
scroll to position [77, 0]
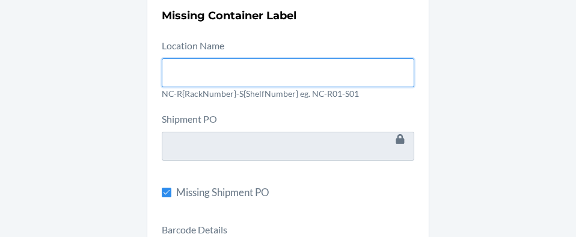
click at [342, 65] on input "text" at bounding box center [288, 72] width 253 height 29
type input "NC-RLCD01-SO1"
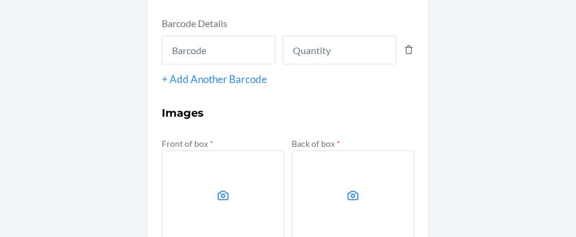
scroll to position [309, 0]
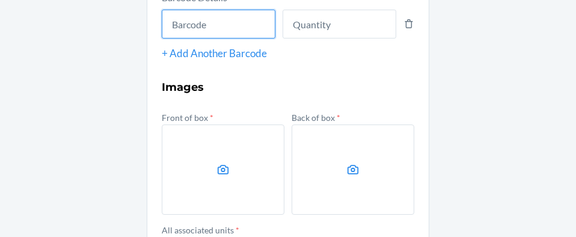
click at [201, 32] on input "text" at bounding box center [219, 24] width 114 height 29
type input "843085182212"
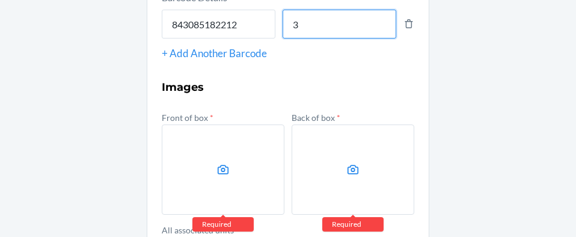
type input "3"
click at [204, 146] on label at bounding box center [223, 169] width 123 height 90
click at [0, 0] on input "file" at bounding box center [0, 0] width 0 height 0
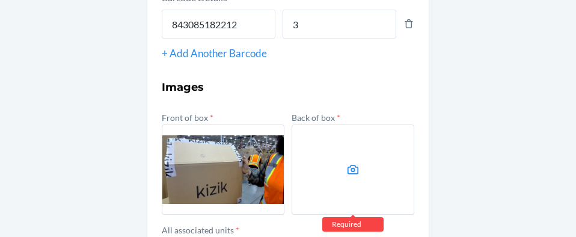
click at [311, 175] on label at bounding box center [353, 169] width 123 height 90
click at [0, 0] on input "file" at bounding box center [0, 0] width 0 height 0
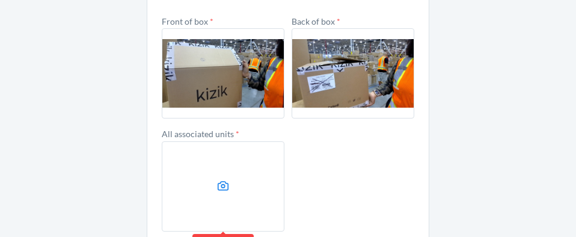
scroll to position [409, 0]
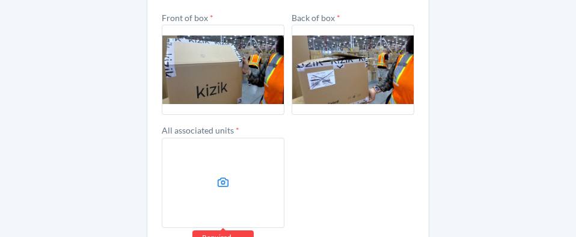
click at [201, 157] on label at bounding box center [223, 183] width 123 height 90
click at [0, 0] on input "file" at bounding box center [0, 0] width 0 height 0
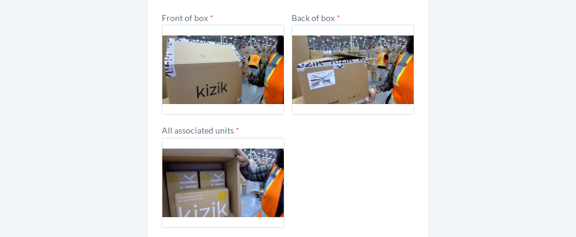
scroll to position [465, 0]
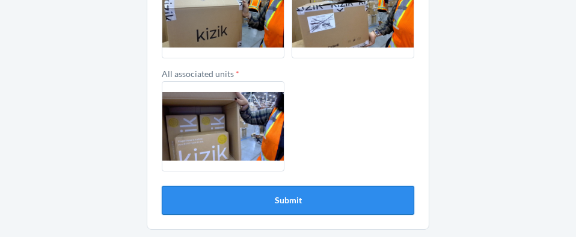
click at [354, 197] on button "Submit" at bounding box center [288, 200] width 253 height 29
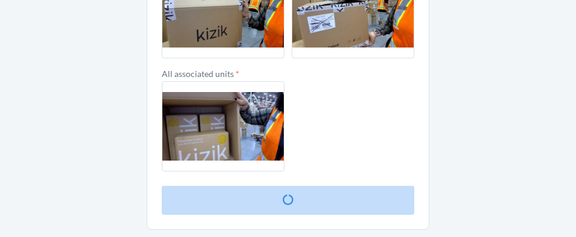
scroll to position [16, 0]
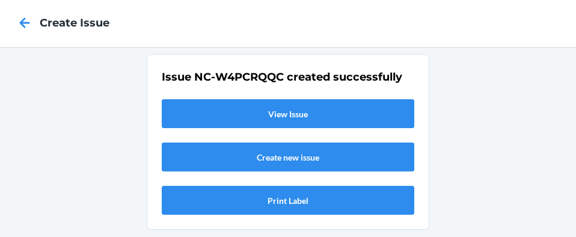
click at [302, 99] on link "View Issue" at bounding box center [288, 113] width 253 height 29
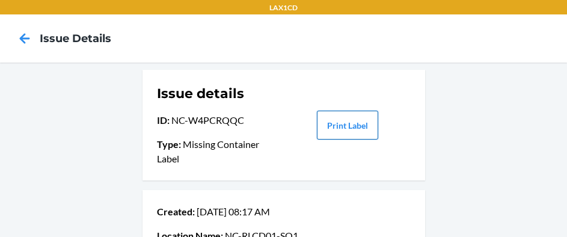
click at [337, 126] on button "Print Label" at bounding box center [347, 125] width 61 height 29
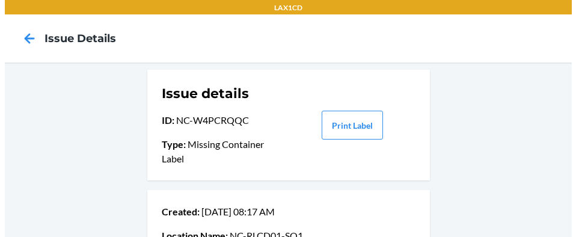
scroll to position [207, 0]
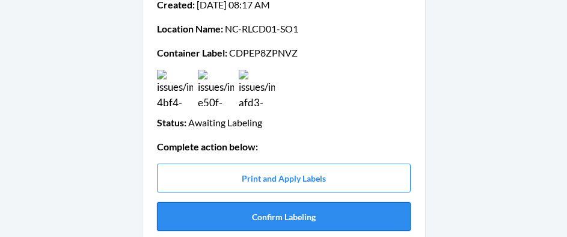
click at [353, 213] on button "Confirm Labeling" at bounding box center [284, 216] width 254 height 29
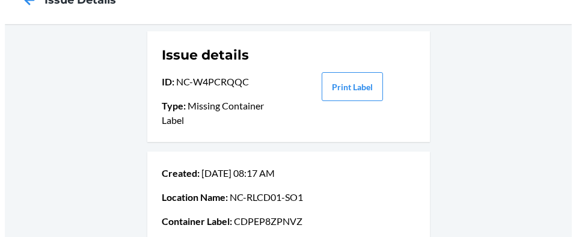
scroll to position [0, 0]
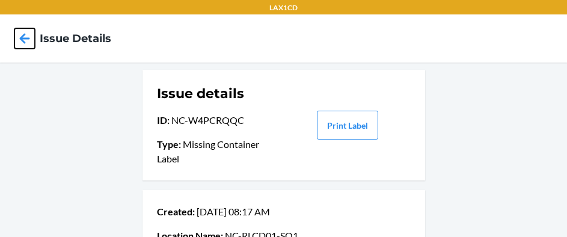
click at [23, 36] on icon at bounding box center [25, 38] width 10 height 10
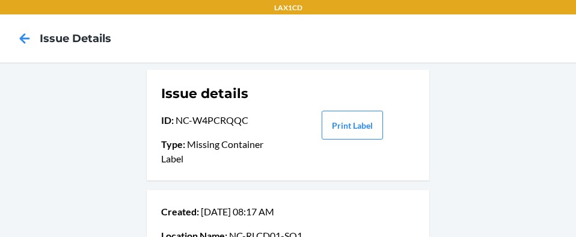
scroll to position [215, 0]
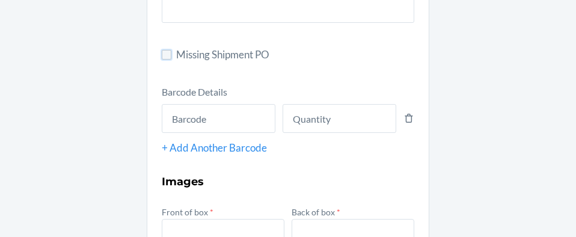
drag, startPoint x: 162, startPoint y: 57, endPoint x: 167, endPoint y: 61, distance: 7.2
click at [162, 57] on input "Missing Shipment PO" at bounding box center [167, 55] width 10 height 10
checkbox input "true"
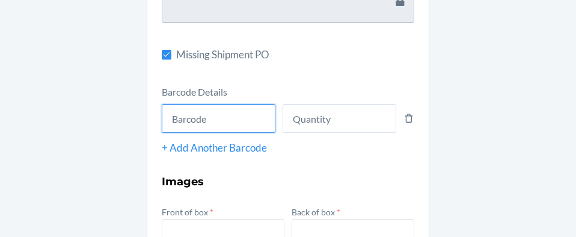
click at [203, 126] on input "text" at bounding box center [219, 118] width 114 height 29
type input "843085164188"
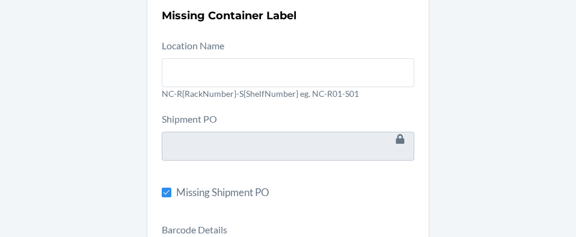
scroll to position [69, 0]
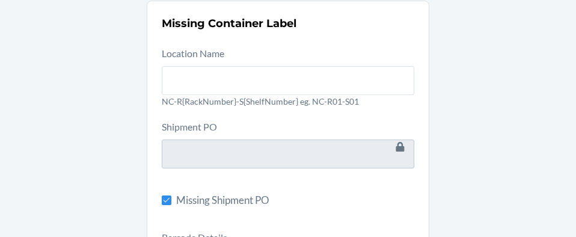
type input "7"
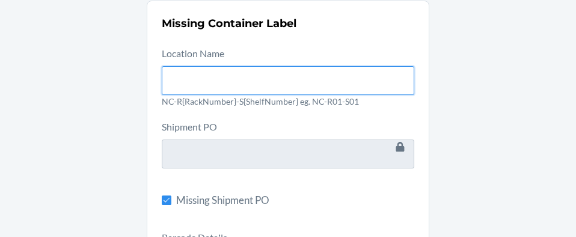
click at [250, 82] on input "text" at bounding box center [288, 80] width 253 height 29
type input "NC-RLCD01-SO1"
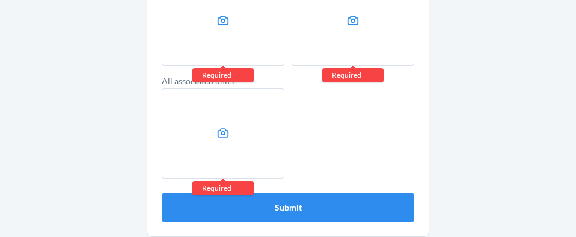
scroll to position [465, 0]
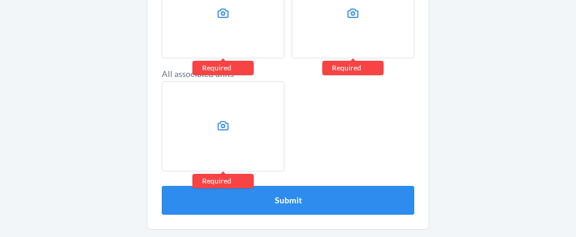
click at [216, 19] on icon at bounding box center [223, 14] width 14 height 14
click at [0, 0] on input "file" at bounding box center [0, 0] width 0 height 0
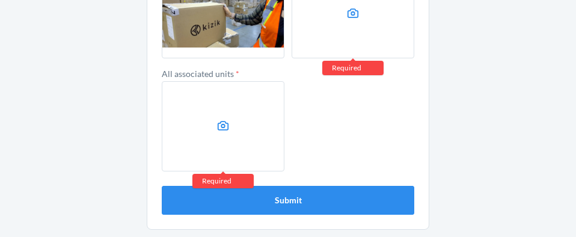
click at [389, 34] on label at bounding box center [353, 13] width 123 height 90
click at [0, 0] on input "file" at bounding box center [0, 0] width 0 height 0
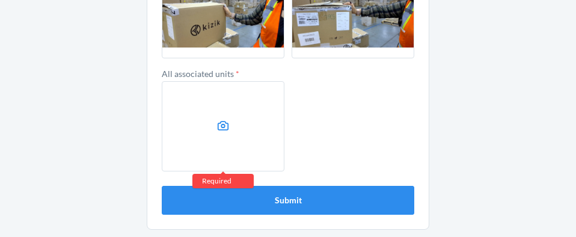
click at [186, 119] on label at bounding box center [223, 126] width 123 height 90
click at [0, 0] on input "file" at bounding box center [0, 0] width 0 height 0
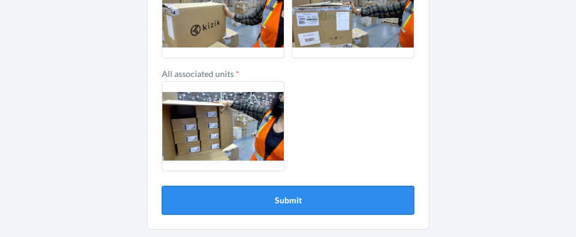
click at [245, 200] on button "Submit" at bounding box center [288, 200] width 253 height 29
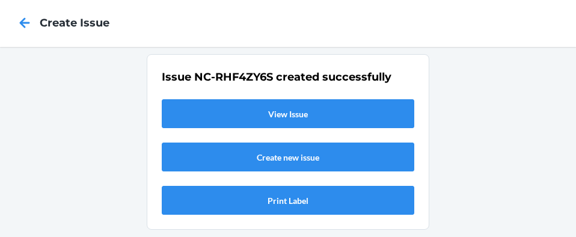
scroll to position [16, 0]
click at [249, 99] on link "View Issue" at bounding box center [288, 113] width 253 height 29
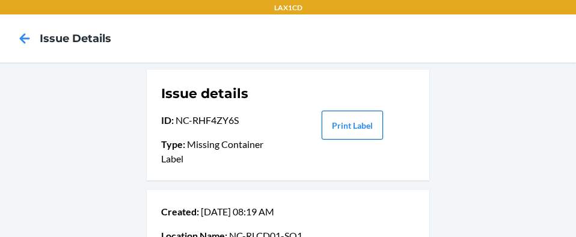
click at [332, 127] on button "Print Label" at bounding box center [352, 125] width 61 height 29
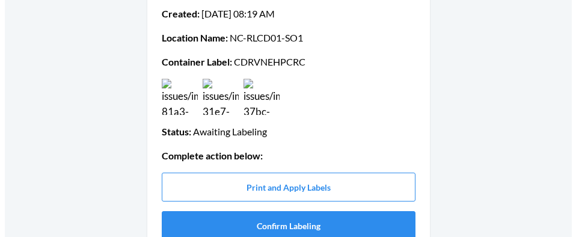
scroll to position [207, 0]
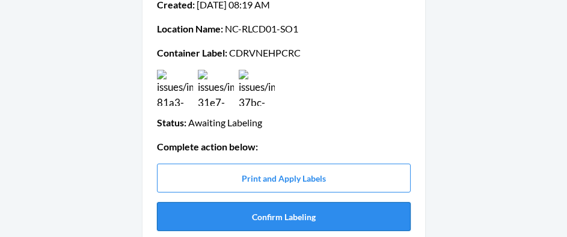
click at [379, 223] on button "Confirm Labeling" at bounding box center [284, 216] width 254 height 29
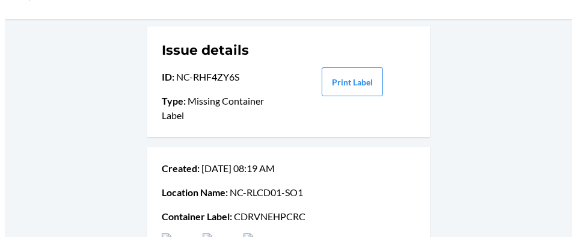
scroll to position [0, 0]
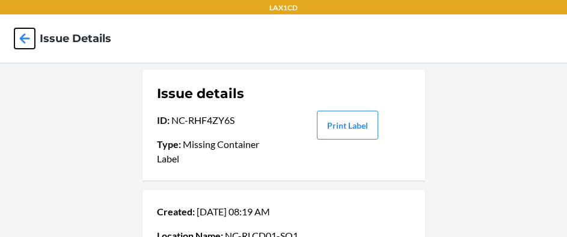
click at [22, 44] on icon at bounding box center [24, 38] width 20 height 20
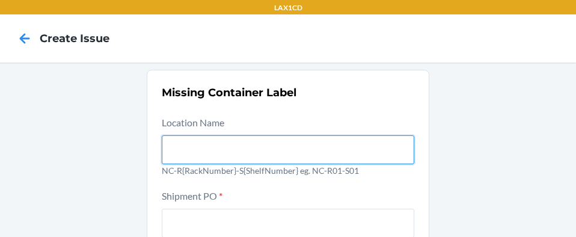
click at [235, 149] on input "text" at bounding box center [288, 149] width 253 height 29
type input "NC-RLCD01-SO1"
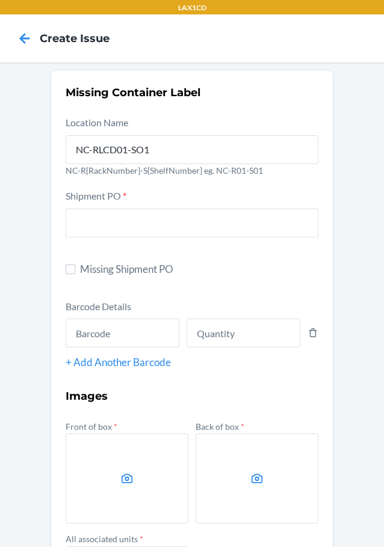
click at [73, 274] on label "Missing Shipment PO" at bounding box center [192, 270] width 253 height 16
click at [73, 274] on input "Missing Shipment PO" at bounding box center [71, 270] width 10 height 10
checkbox input "true"
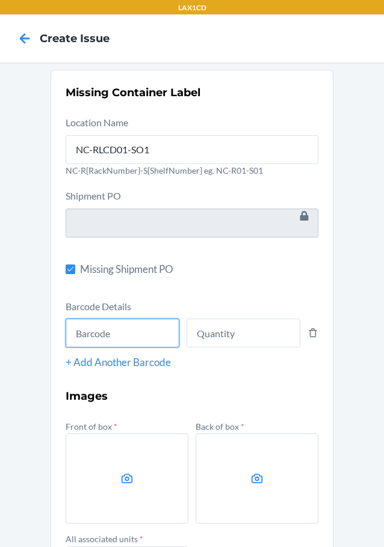
click at [94, 325] on input "text" at bounding box center [123, 333] width 114 height 29
type input "843085182786"
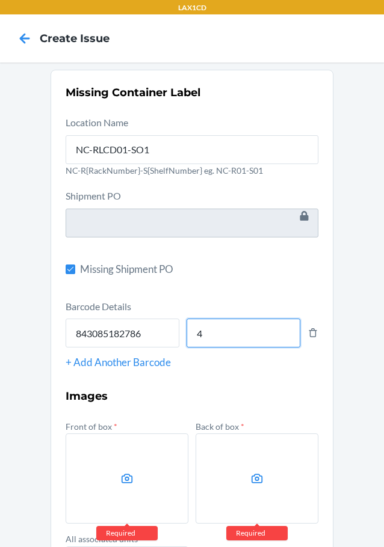
type input "4"
click at [90, 470] on label at bounding box center [127, 479] width 123 height 90
click at [0, 0] on input "file" at bounding box center [0, 0] width 0 height 0
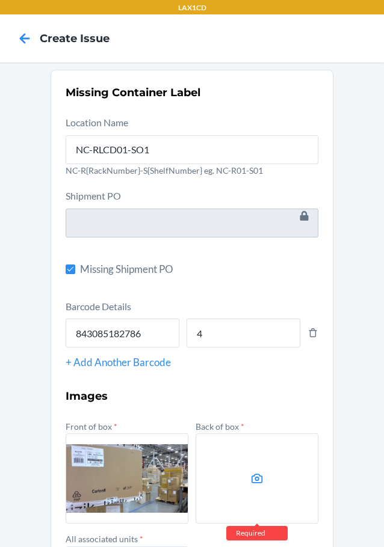
click at [245, 481] on label at bounding box center [256, 479] width 123 height 90
click at [0, 0] on input "file" at bounding box center [0, 0] width 0 height 0
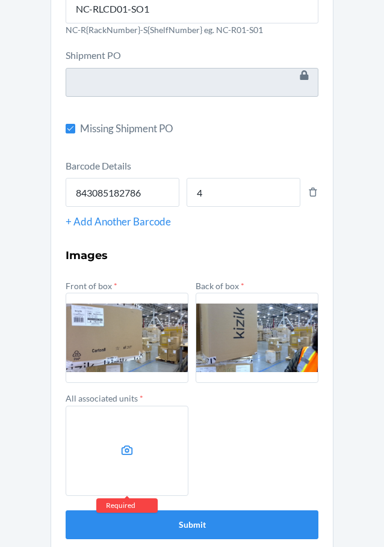
scroll to position [155, 0]
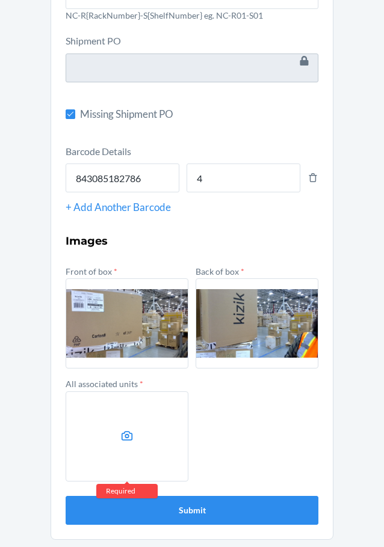
click at [163, 417] on label at bounding box center [127, 436] width 123 height 90
click at [0, 0] on input "file" at bounding box center [0, 0] width 0 height 0
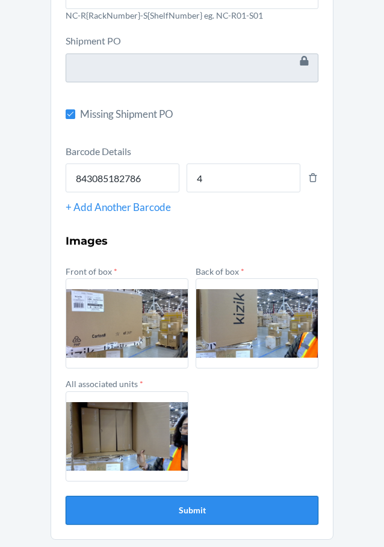
click at [127, 497] on button "Submit" at bounding box center [192, 510] width 253 height 29
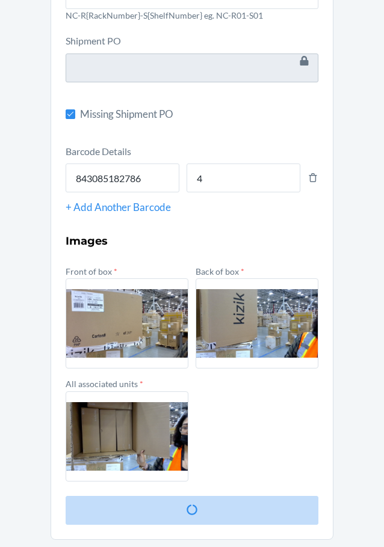
scroll to position [0, 0]
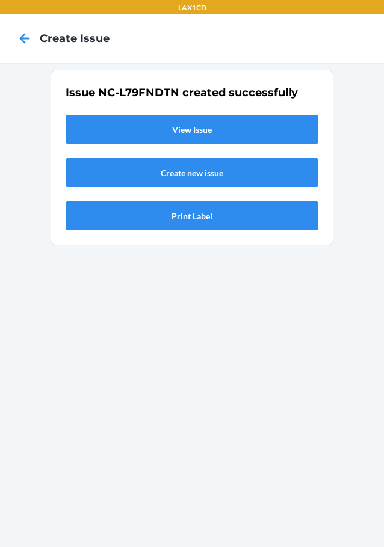
click at [126, 134] on link "View Issue" at bounding box center [192, 129] width 253 height 29
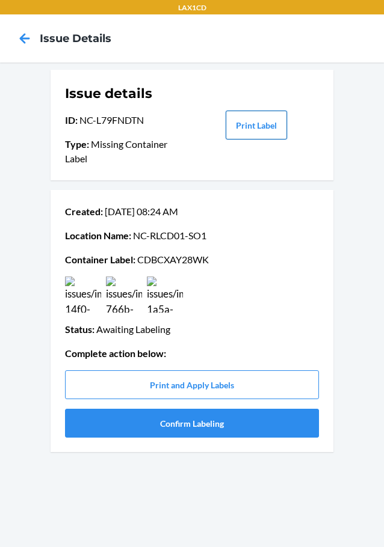
click at [283, 123] on button "Print Label" at bounding box center [255, 125] width 61 height 29
click at [149, 421] on button "Confirm Labeling" at bounding box center [192, 423] width 254 height 29
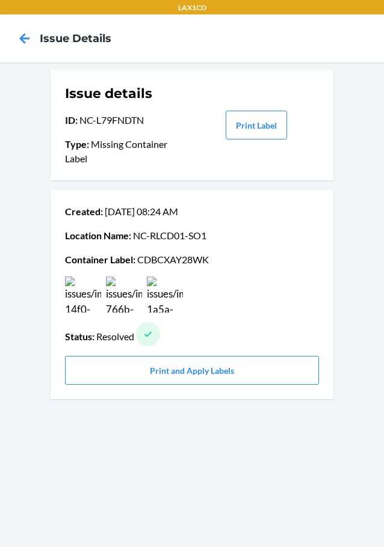
click at [14, 36] on div at bounding box center [25, 38] width 30 height 30
click at [17, 37] on icon at bounding box center [24, 38] width 20 height 20
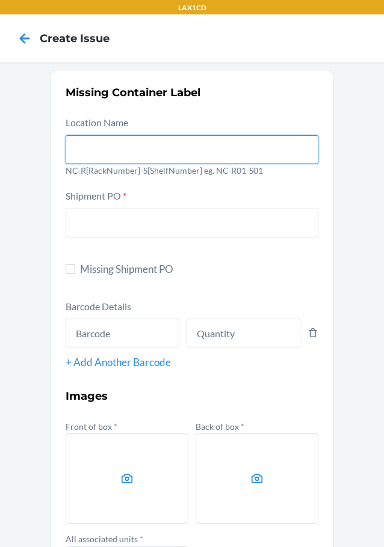
click at [87, 149] on input "text" at bounding box center [192, 149] width 253 height 29
type input "NC-RLCD01-SO1"
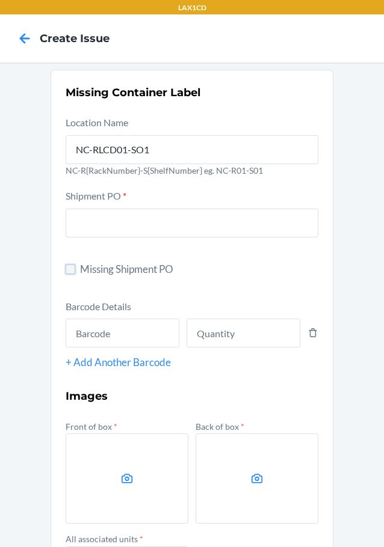
click at [70, 268] on input "Missing Shipment PO" at bounding box center [71, 270] width 10 height 10
checkbox input "true"
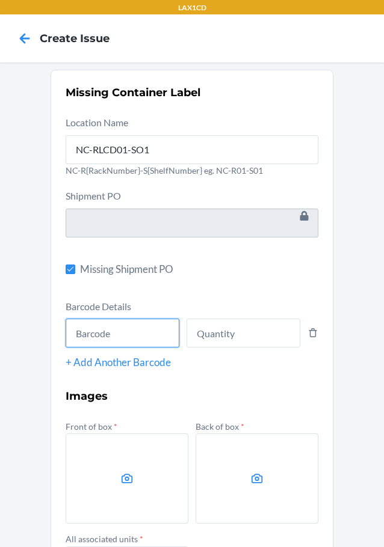
click at [85, 346] on input "text" at bounding box center [123, 333] width 114 height 29
type input "198119032590"
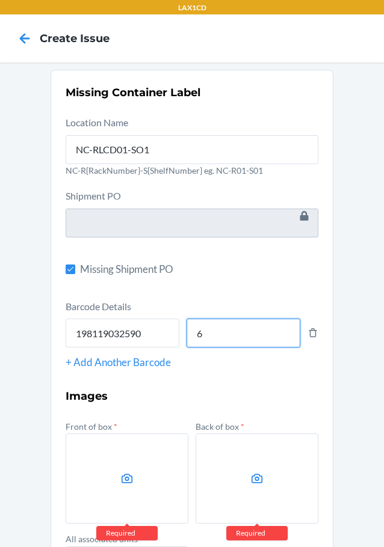
type input "6"
click at [129, 470] on label at bounding box center [127, 479] width 123 height 90
click at [0, 0] on input "file" at bounding box center [0, 0] width 0 height 0
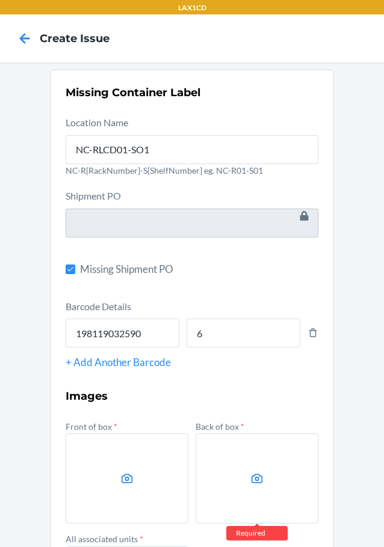
click at [265, 481] on label at bounding box center [256, 479] width 123 height 90
click at [0, 0] on input "file" at bounding box center [0, 0] width 0 height 0
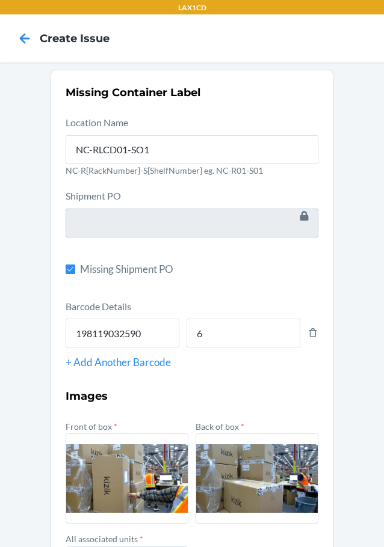
scroll to position [155, 0]
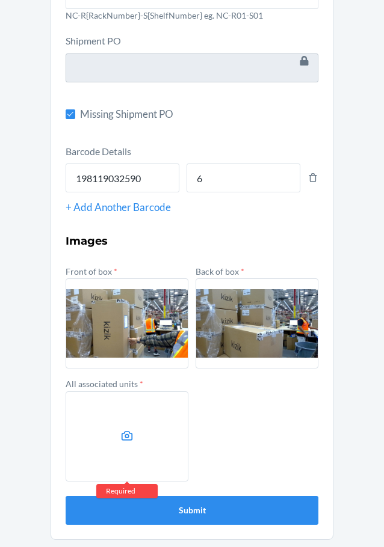
click at [152, 434] on label at bounding box center [127, 436] width 123 height 90
click at [0, 0] on input "file" at bounding box center [0, 0] width 0 height 0
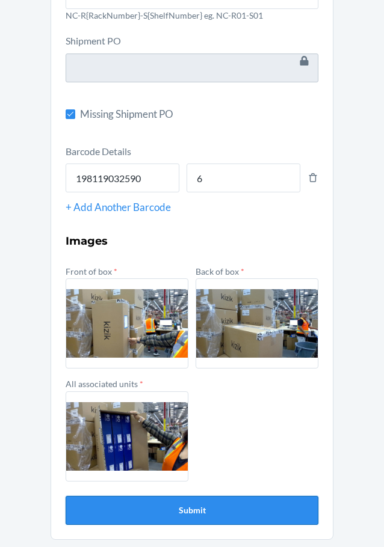
click at [207, 514] on button "Submit" at bounding box center [192, 510] width 253 height 29
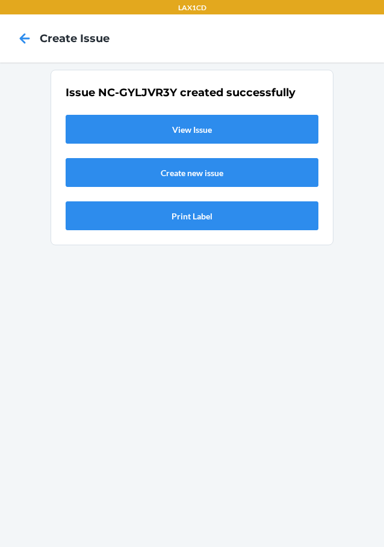
scroll to position [0, 0]
click at [121, 129] on link "View Issue" at bounding box center [192, 129] width 253 height 29
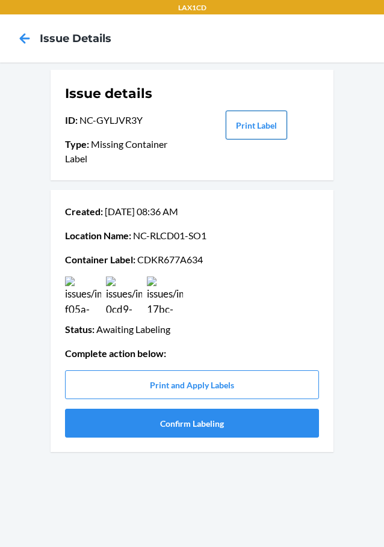
click at [246, 131] on button "Print Label" at bounding box center [255, 125] width 61 height 29
click at [100, 417] on button "Confirm Labeling" at bounding box center [192, 423] width 254 height 29
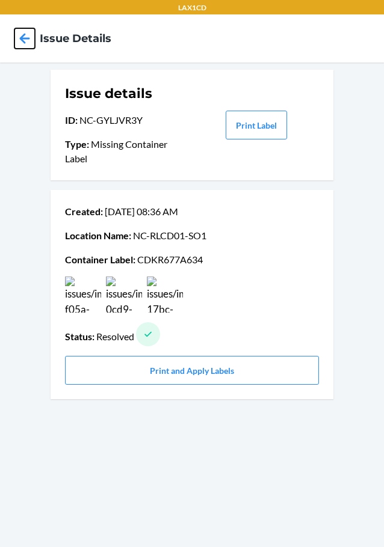
click at [26, 40] on icon at bounding box center [24, 38] width 20 height 20
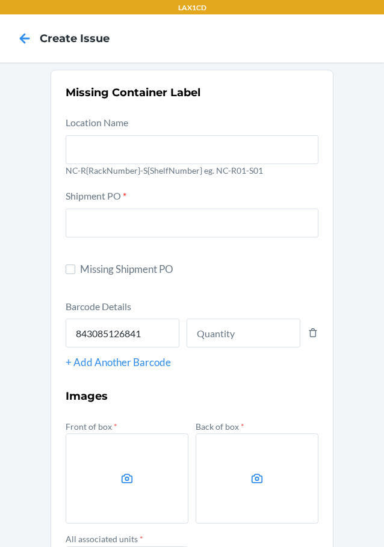
type input "843085126841"
click at [207, 130] on div at bounding box center [192, 147] width 253 height 34
click at [207, 135] on input "text" at bounding box center [192, 149] width 253 height 29
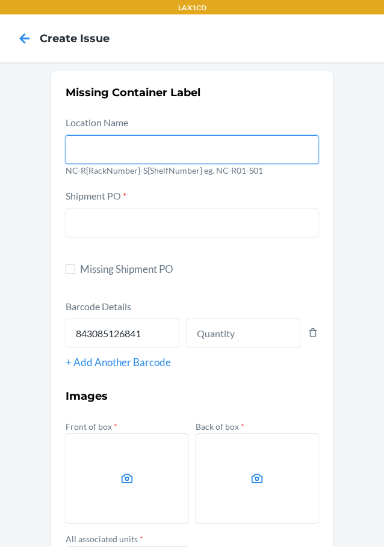
click at [211, 146] on input "text" at bounding box center [192, 149] width 253 height 29
type input "NC-RLCD01-SO1"
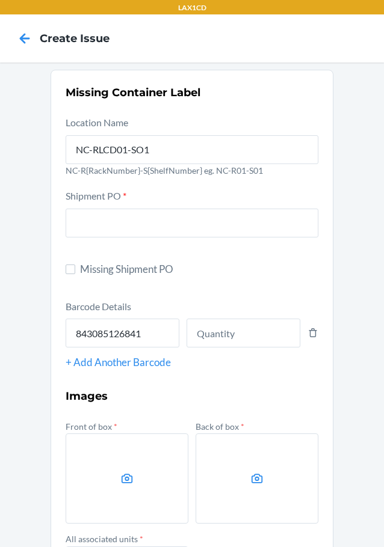
click at [60, 275] on section "Missing Container Label Location Name NC-RLCD01-SO1 NC-R{RackNumber}-S{ShelfNum…" at bounding box center [192, 382] width 283 height 625
click at [66, 274] on input "Missing Shipment PO" at bounding box center [71, 270] width 10 height 10
checkbox input "true"
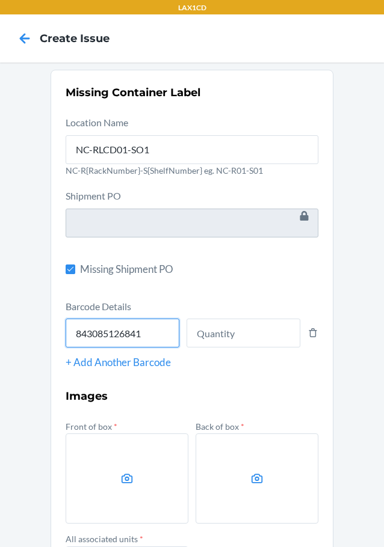
click at [128, 341] on input "843085126841" at bounding box center [123, 333] width 114 height 29
type input "843085182205"
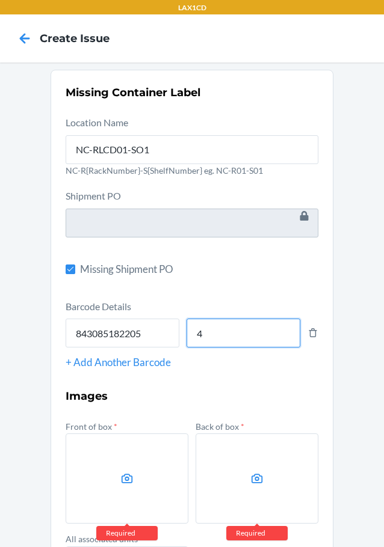
type input "4"
click at [100, 479] on label at bounding box center [127, 479] width 123 height 90
click at [0, 0] on input "file" at bounding box center [0, 0] width 0 height 0
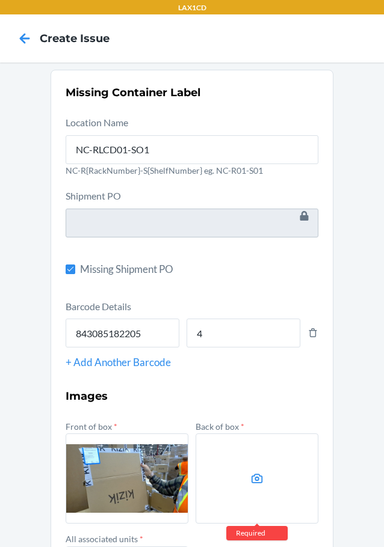
click at [227, 491] on label at bounding box center [256, 479] width 123 height 90
click at [0, 0] on input "file" at bounding box center [0, 0] width 0 height 0
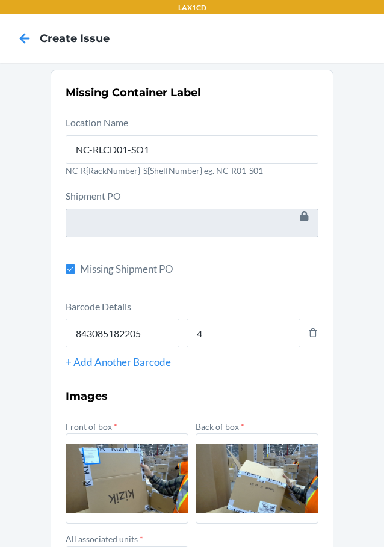
scroll to position [155, 0]
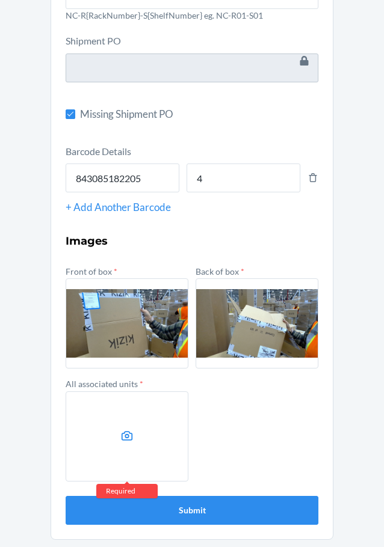
click at [129, 449] on label at bounding box center [127, 436] width 123 height 90
click at [0, 0] on input "file" at bounding box center [0, 0] width 0 height 0
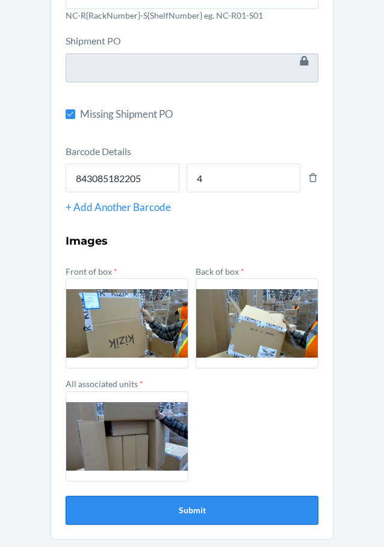
click at [77, 508] on button "Submit" at bounding box center [192, 510] width 253 height 29
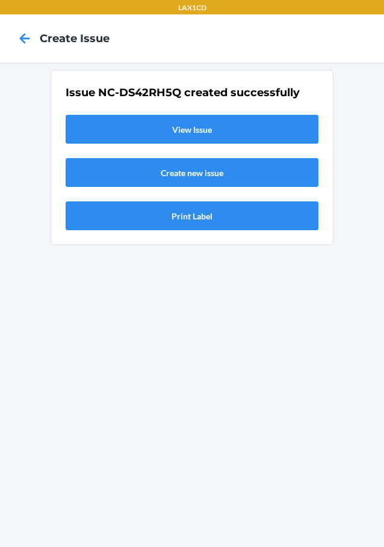
scroll to position [0, 0]
click at [228, 135] on link "View Issue" at bounding box center [192, 129] width 253 height 29
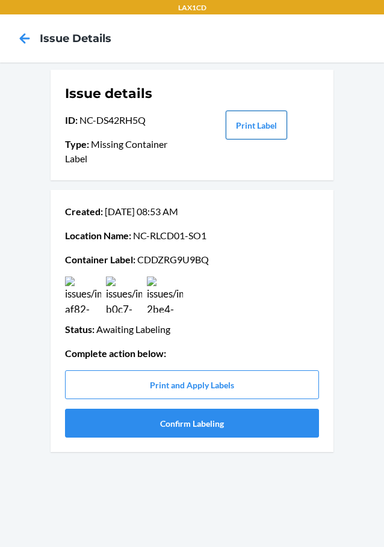
click at [260, 120] on button "Print Label" at bounding box center [255, 125] width 61 height 29
click at [141, 422] on button "Confirm Labeling" at bounding box center [192, 423] width 254 height 29
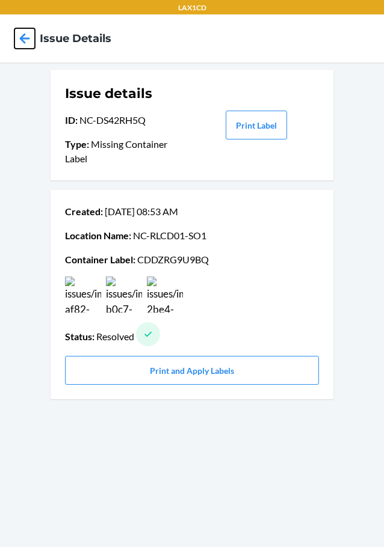
click at [28, 42] on icon at bounding box center [24, 38] width 20 height 20
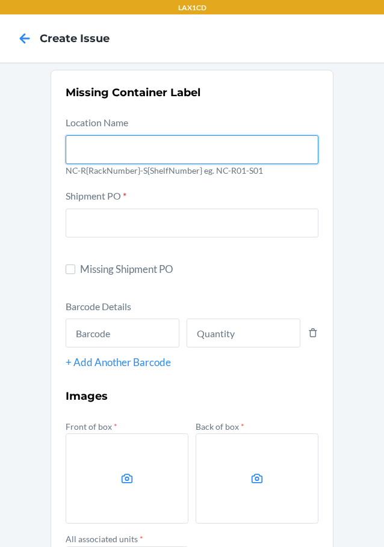
click at [70, 137] on input "text" at bounding box center [192, 149] width 253 height 29
type input "NC-RLCD01-SO1"
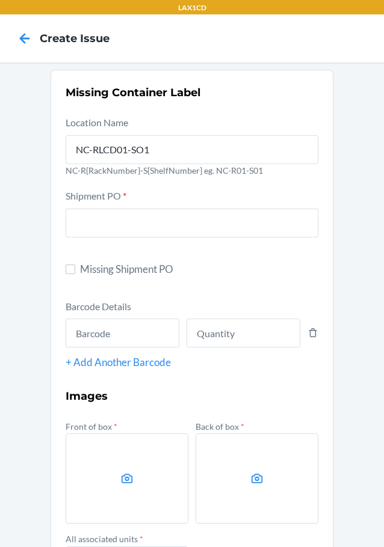
click at [74, 266] on label "Missing Shipment PO" at bounding box center [192, 270] width 253 height 16
click at [74, 266] on input "Missing Shipment PO" at bounding box center [71, 270] width 10 height 10
checkbox input "true"
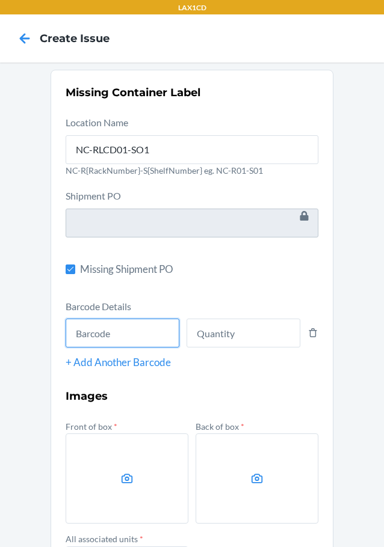
click at [139, 334] on input "text" at bounding box center [123, 333] width 114 height 29
type input "198119032590"
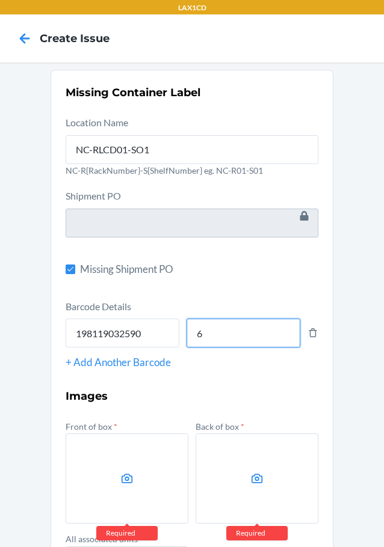
scroll to position [155, 0]
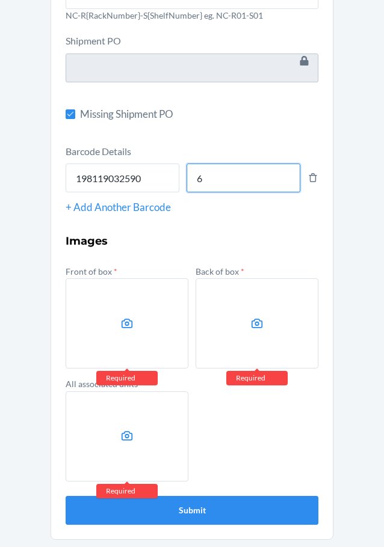
type input "6"
click at [96, 309] on label at bounding box center [127, 323] width 123 height 90
click at [0, 0] on input "file" at bounding box center [0, 0] width 0 height 0
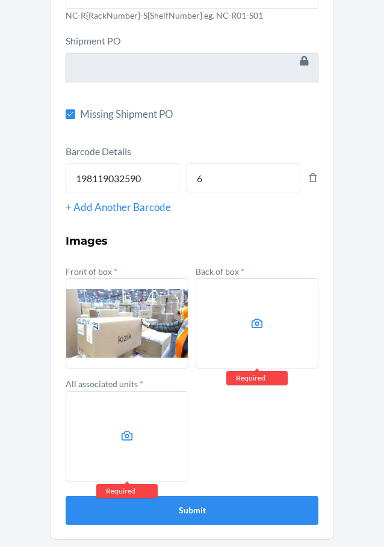
click at [235, 287] on label at bounding box center [256, 323] width 123 height 90
click at [0, 0] on input "file" at bounding box center [0, 0] width 0 height 0
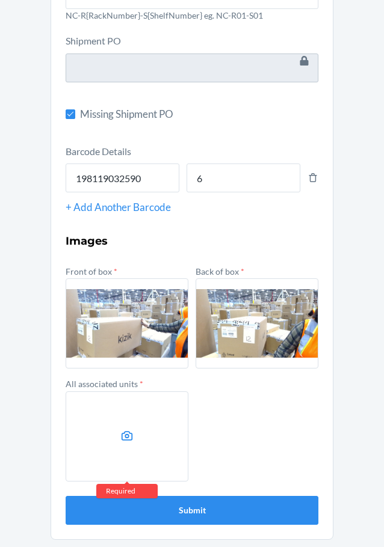
click at [147, 421] on label at bounding box center [127, 436] width 123 height 90
click at [0, 0] on input "file" at bounding box center [0, 0] width 0 height 0
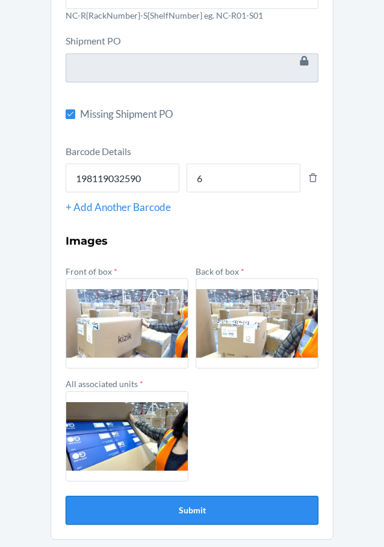
click at [274, 506] on button "Submit" at bounding box center [192, 510] width 253 height 29
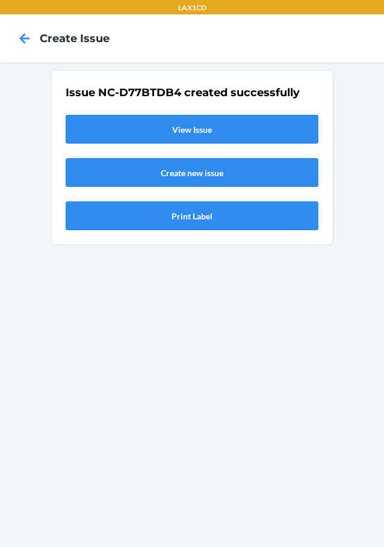
scroll to position [0, 0]
click at [256, 134] on link "View Issue" at bounding box center [192, 129] width 253 height 29
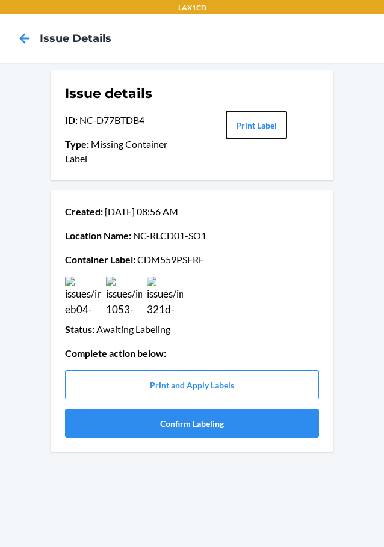
click at [256, 134] on button "Print Label" at bounding box center [255, 125] width 61 height 29
click at [187, 421] on button "Confirm Labeling" at bounding box center [192, 423] width 254 height 29
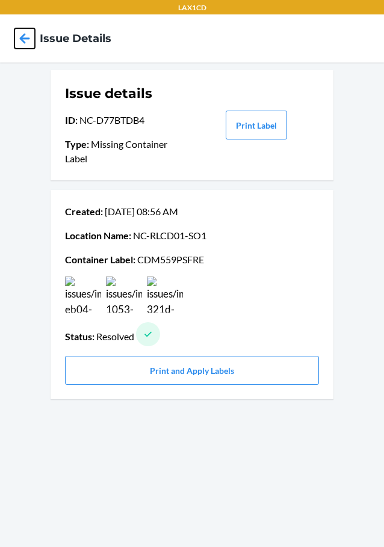
click at [30, 35] on icon at bounding box center [24, 38] width 20 height 20
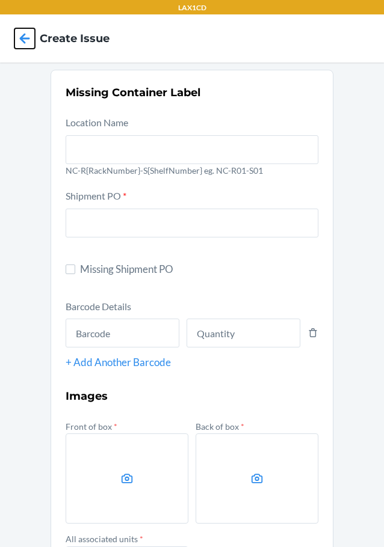
click at [30, 35] on icon at bounding box center [24, 38] width 20 height 20
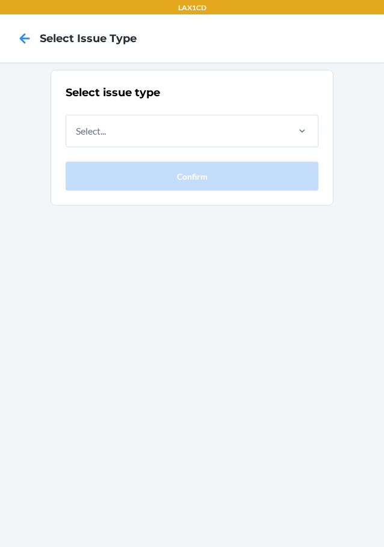
click at [180, 150] on div "Select issue type Select... Confirm" at bounding box center [192, 138] width 253 height 106
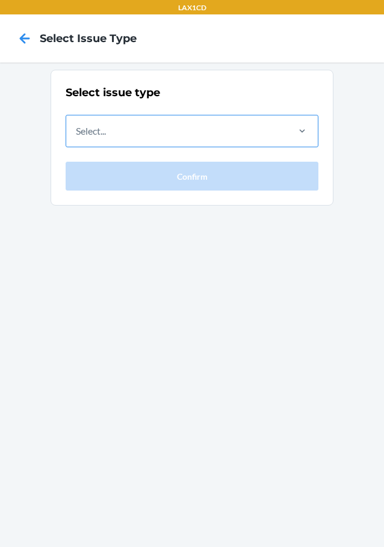
click at [177, 132] on div "Select..." at bounding box center [176, 130] width 220 height 31
click at [77, 132] on input "Select..." at bounding box center [76, 131] width 1 height 14
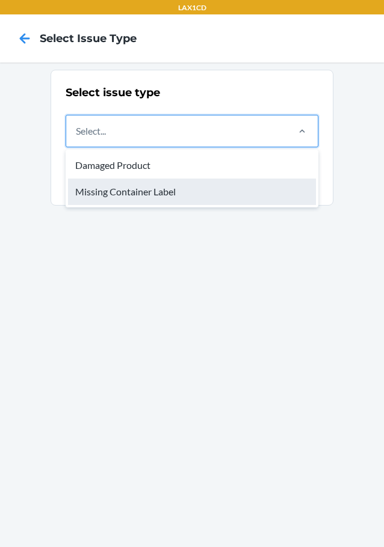
click at [153, 193] on div "Missing Container Label" at bounding box center [192, 192] width 248 height 26
click at [77, 138] on input "option Missing Container Label focused, 2 of 2. 2 results available. Use Up and…" at bounding box center [76, 131] width 1 height 14
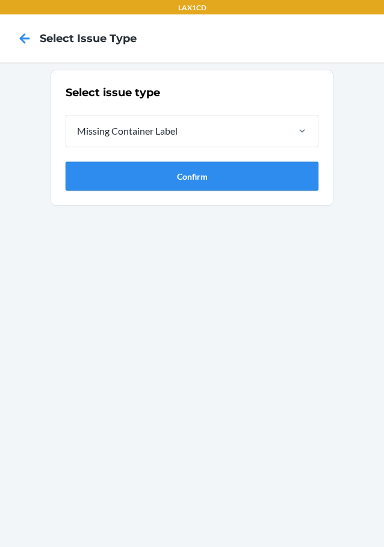
click at [153, 190] on button "Confirm" at bounding box center [192, 176] width 253 height 29
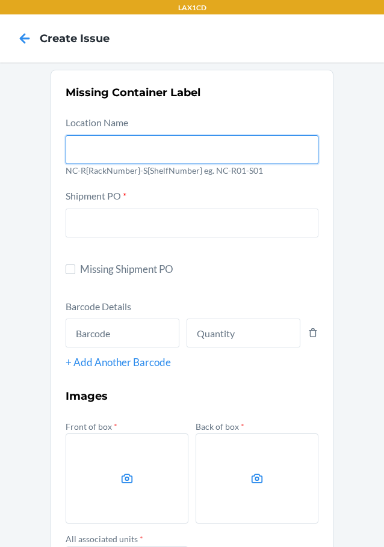
click at [129, 152] on input "text" at bounding box center [192, 149] width 253 height 29
type input "NC-RLCD01-SO1"
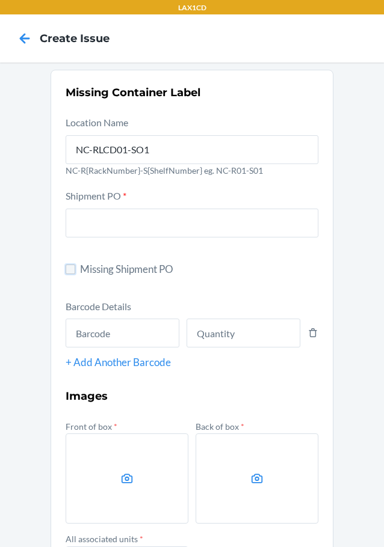
click at [66, 274] on input "Missing Shipment PO" at bounding box center [71, 270] width 10 height 10
checkbox input "true"
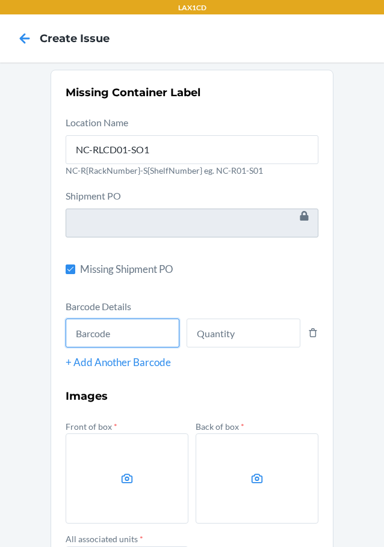
click at [96, 319] on input "text" at bounding box center [123, 333] width 114 height 29
type input "843085152895"
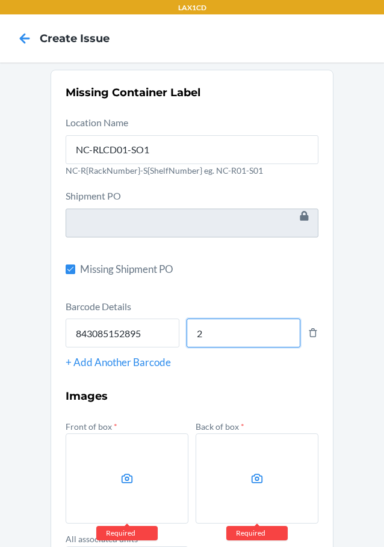
type input "2"
click at [93, 474] on label at bounding box center [127, 479] width 123 height 90
click at [0, 0] on input "file" at bounding box center [0, 0] width 0 height 0
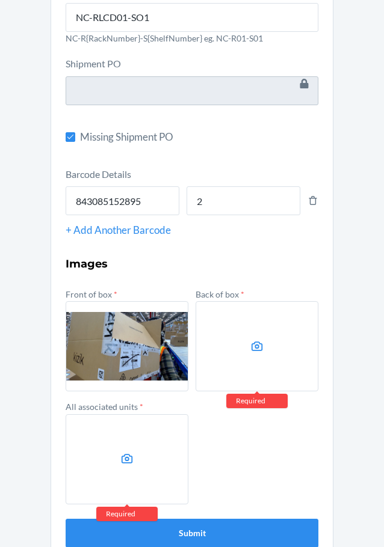
scroll to position [155, 0]
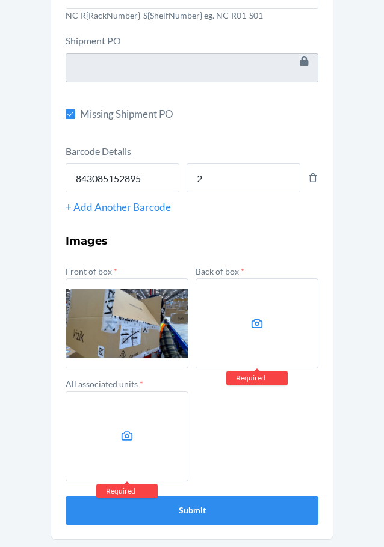
click at [124, 431] on icon at bounding box center [127, 436] width 14 height 14
click at [0, 0] on input "file" at bounding box center [0, 0] width 0 height 0
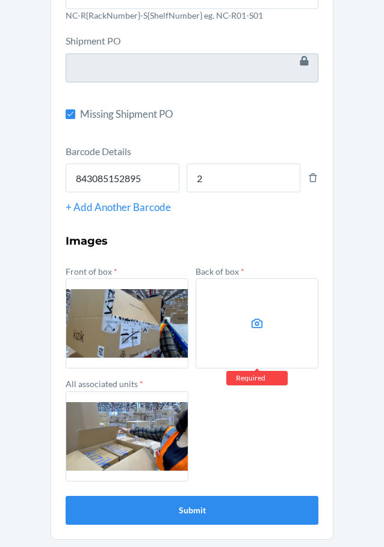
click at [257, 339] on label at bounding box center [256, 323] width 123 height 90
click at [0, 0] on input "file" at bounding box center [0, 0] width 0 height 0
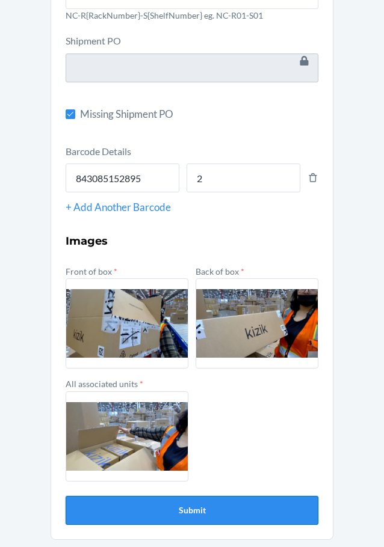
click at [99, 501] on button "Submit" at bounding box center [192, 510] width 253 height 29
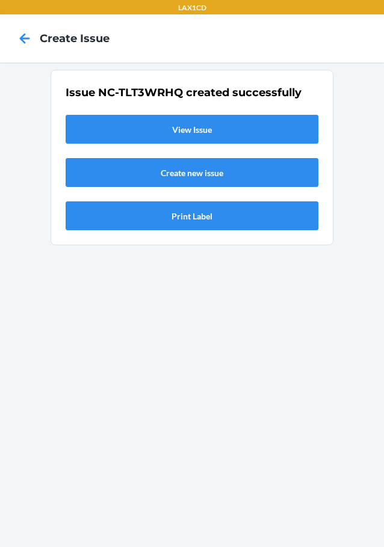
scroll to position [0, 0]
click at [81, 117] on link "View Issue" at bounding box center [192, 129] width 253 height 29
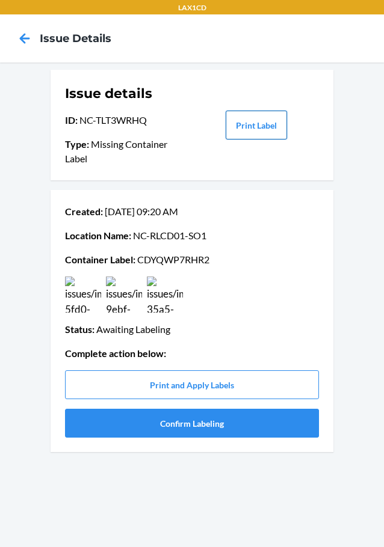
click at [248, 125] on button "Print Label" at bounding box center [255, 125] width 61 height 29
click at [114, 428] on button "Confirm Labeling" at bounding box center [192, 423] width 254 height 29
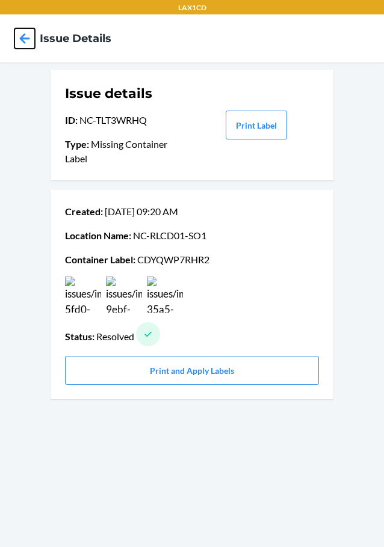
click at [25, 36] on icon at bounding box center [24, 38] width 20 height 20
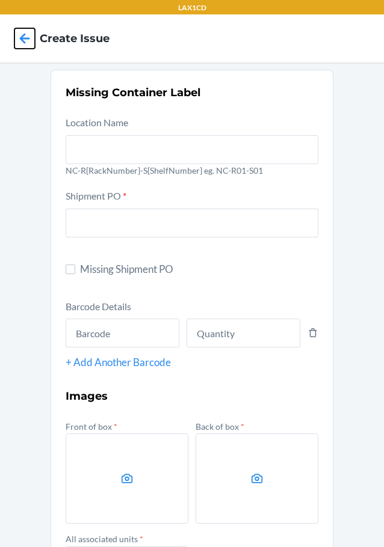
click at [25, 36] on icon at bounding box center [24, 38] width 20 height 20
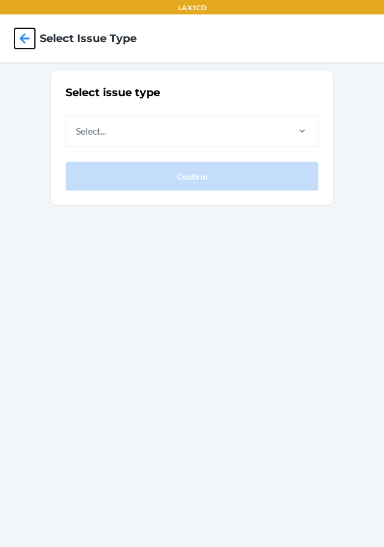
click at [25, 36] on icon at bounding box center [24, 38] width 20 height 20
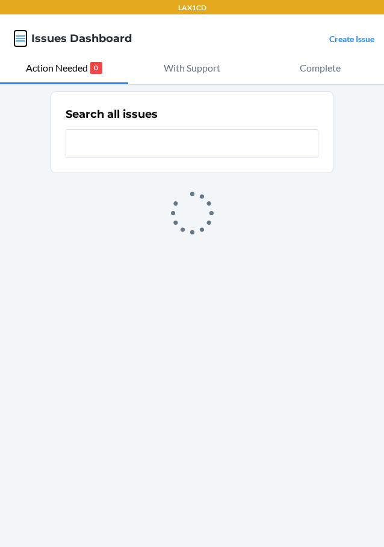
click at [25, 36] on icon "button" at bounding box center [21, 38] width 10 height 6
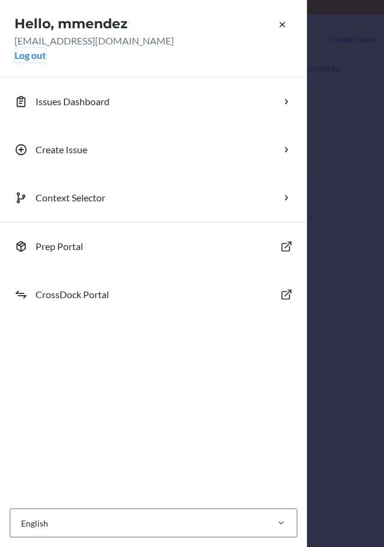
click at [22, 52] on button "Log out" at bounding box center [29, 55] width 31 height 14
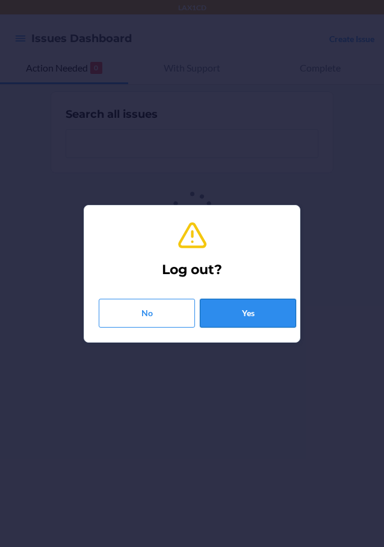
click at [210, 314] on button "Yes" at bounding box center [248, 313] width 96 height 29
